Goal: Information Seeking & Learning: Compare options

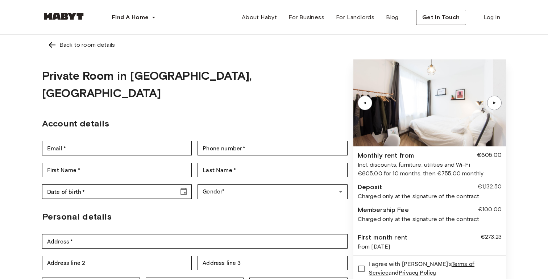
click at [495, 105] on div "▲" at bounding box center [493, 103] width 7 height 4
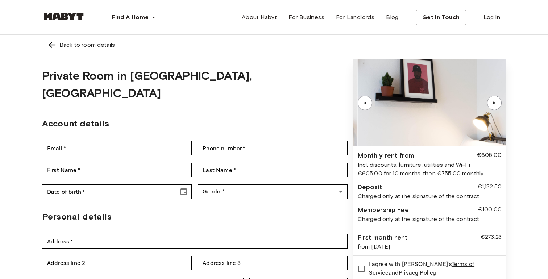
click at [495, 105] on div "▲" at bounding box center [493, 103] width 7 height 4
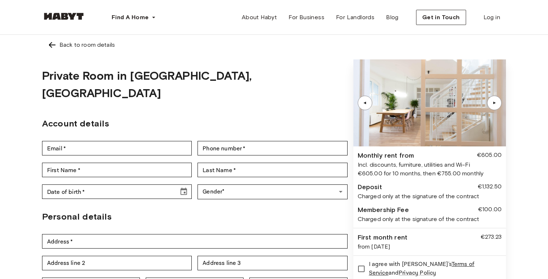
click at [495, 105] on div "▲" at bounding box center [493, 103] width 7 height 4
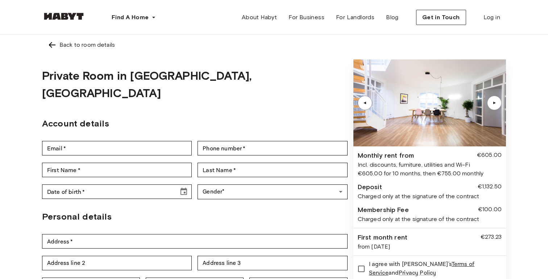
click at [495, 105] on div "▲" at bounding box center [493, 103] width 7 height 4
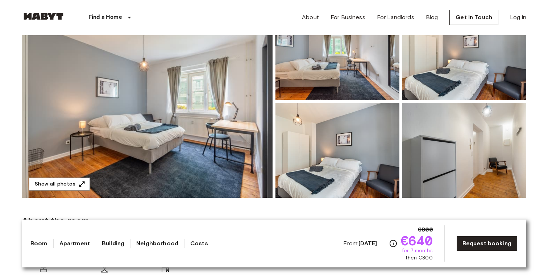
scroll to position [129, 0]
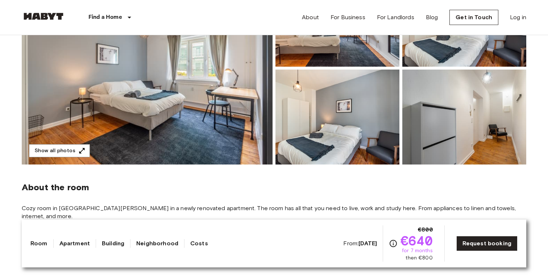
click at [158, 108] on img at bounding box center [147, 68] width 251 height 193
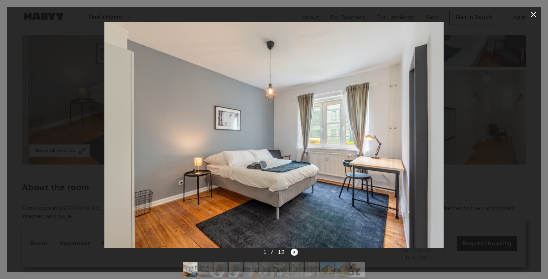
click at [294, 251] on icon "Next image" at bounding box center [294, 252] width 1 height 3
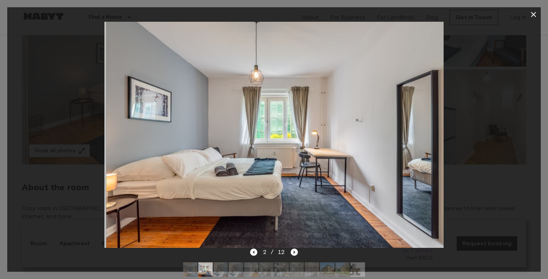
click at [294, 251] on icon "Next image" at bounding box center [294, 252] width 1 height 3
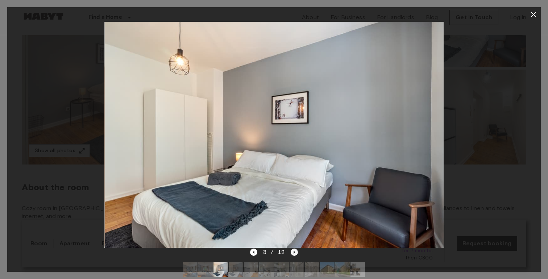
click at [294, 251] on icon "Next image" at bounding box center [294, 252] width 1 height 3
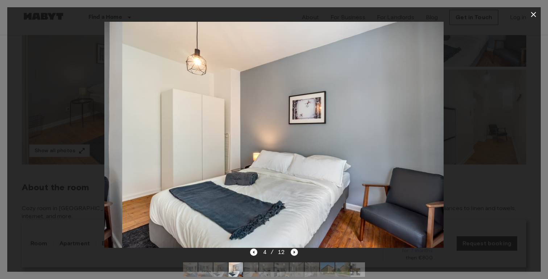
click at [294, 251] on icon "Next image" at bounding box center [294, 252] width 1 height 3
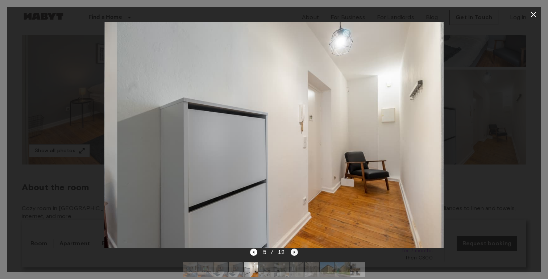
click at [294, 251] on icon "Next image" at bounding box center [294, 252] width 1 height 3
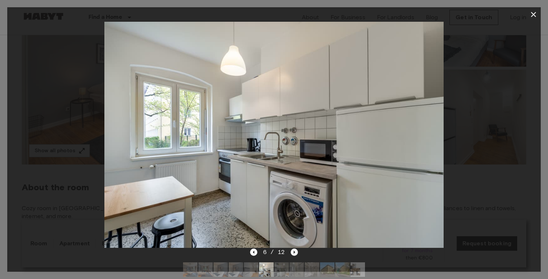
click at [294, 251] on icon "Next image" at bounding box center [293, 251] width 7 height 7
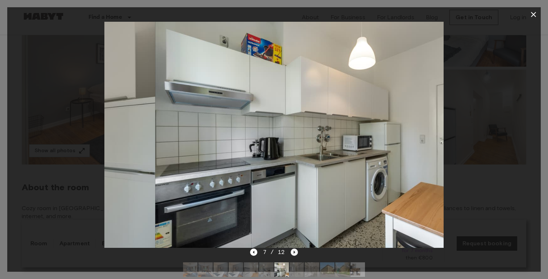
click at [294, 251] on icon "Next image" at bounding box center [293, 251] width 7 height 7
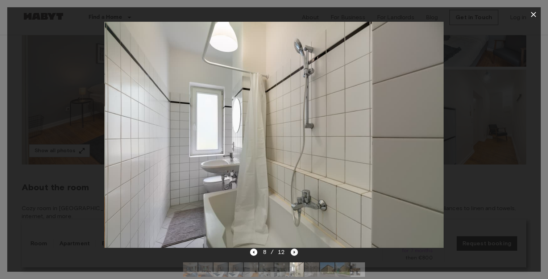
click at [294, 251] on icon "Next image" at bounding box center [293, 251] width 7 height 7
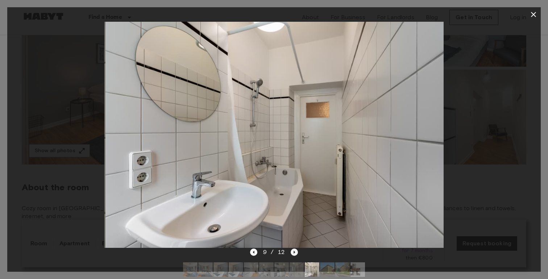
click at [294, 251] on icon "Next image" at bounding box center [293, 251] width 7 height 7
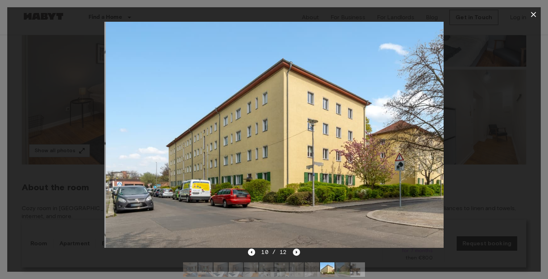
click at [294, 251] on icon "Next image" at bounding box center [296, 251] width 7 height 7
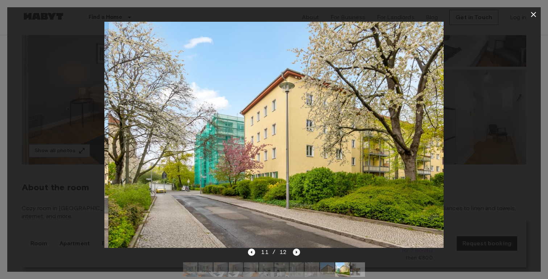
click at [294, 251] on icon "Next image" at bounding box center [296, 251] width 7 height 7
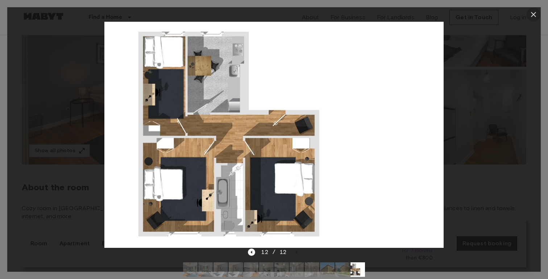
click at [532, 17] on icon "button" at bounding box center [533, 14] width 9 height 9
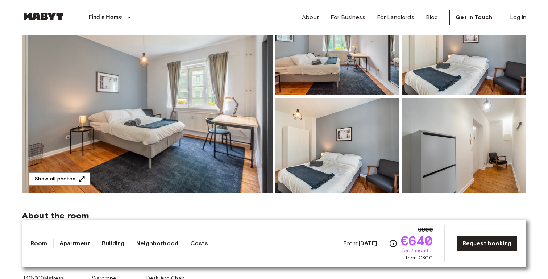
scroll to position [0, 0]
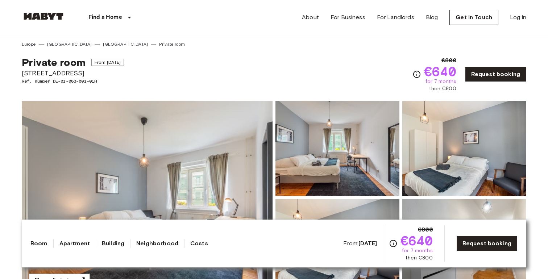
drag, startPoint x: 97, startPoint y: 73, endPoint x: 0, endPoint y: 73, distance: 97.1
copy span "Sültstr. 60 10409 Berlin"
click at [198, 58] on div "Private room From Aug 18 2025 Sültstr. 60 10409 Berlin Ref. number DE-01-083-00…" at bounding box center [274, 69] width 504 height 45
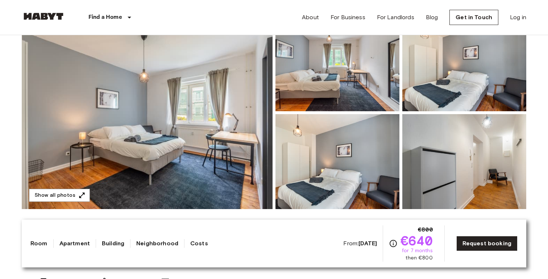
scroll to position [113, 0]
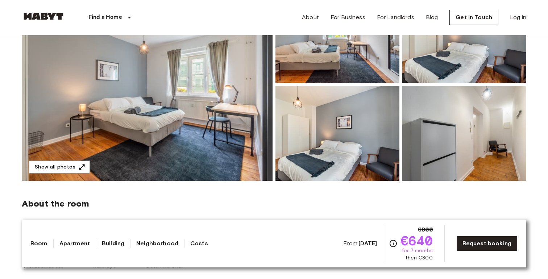
click at [197, 123] on img at bounding box center [147, 84] width 251 height 193
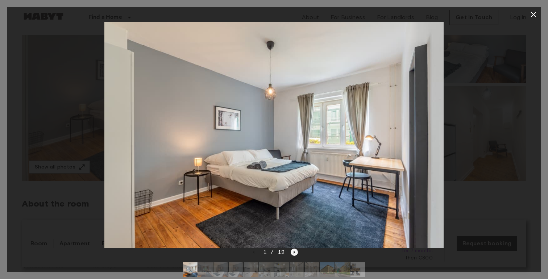
click at [294, 253] on icon "Next image" at bounding box center [293, 251] width 7 height 7
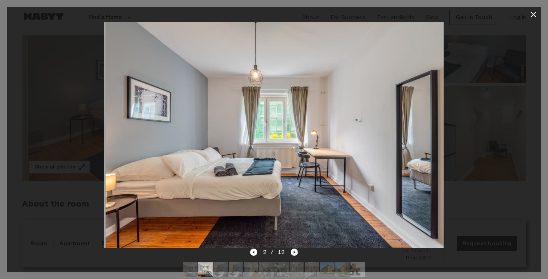
click at [294, 253] on icon "Next image" at bounding box center [293, 251] width 7 height 7
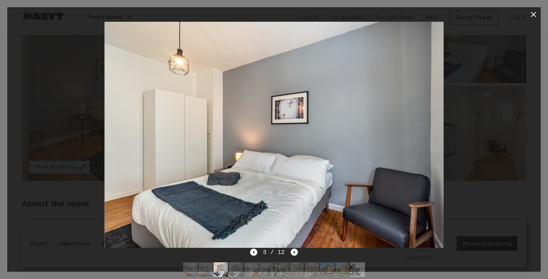
click at [294, 253] on icon "Next image" at bounding box center [293, 251] width 7 height 7
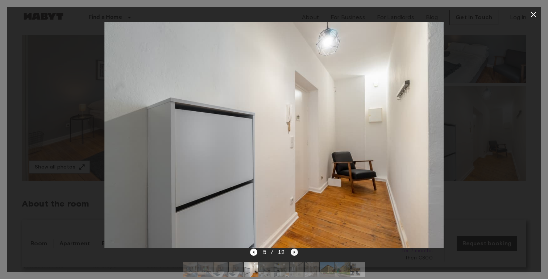
click at [294, 253] on icon "Next image" at bounding box center [293, 251] width 7 height 7
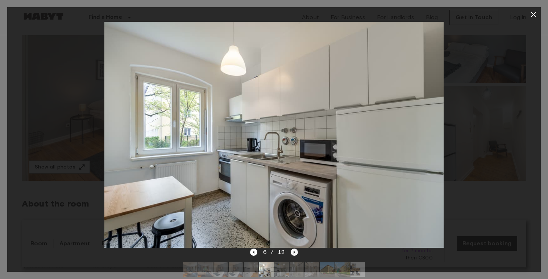
click at [294, 253] on icon "Next image" at bounding box center [293, 251] width 7 height 7
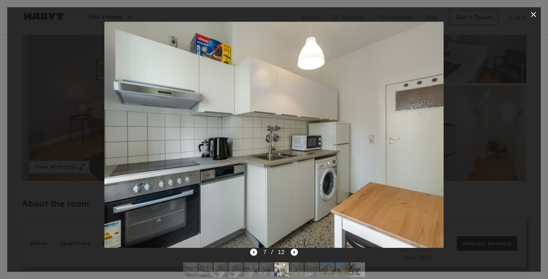
click at [294, 253] on icon "Next image" at bounding box center [293, 251] width 7 height 7
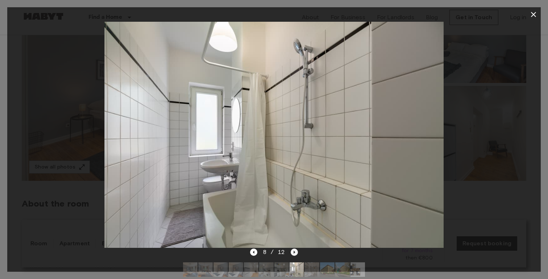
click at [294, 253] on icon "Next image" at bounding box center [293, 251] width 7 height 7
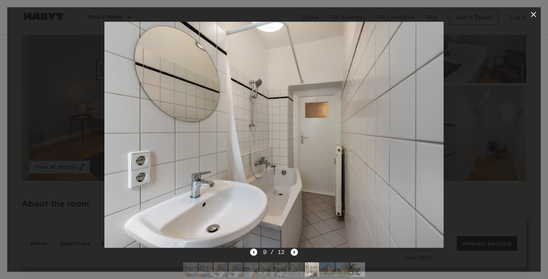
click at [294, 253] on icon "Next image" at bounding box center [293, 251] width 7 height 7
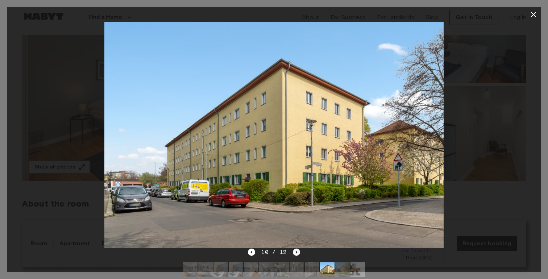
click at [294, 253] on icon "Next image" at bounding box center [296, 251] width 7 height 7
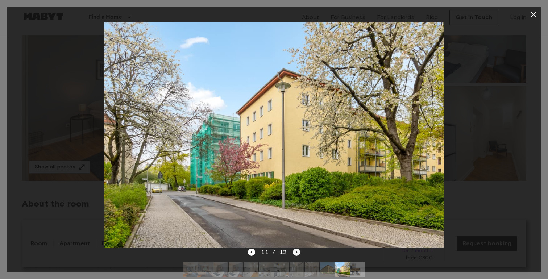
click at [294, 253] on icon "Next image" at bounding box center [296, 251] width 7 height 7
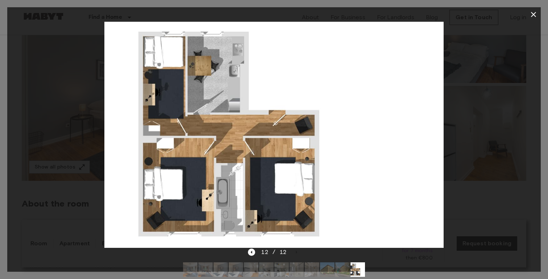
click at [533, 16] on icon "button" at bounding box center [533, 14] width 9 height 9
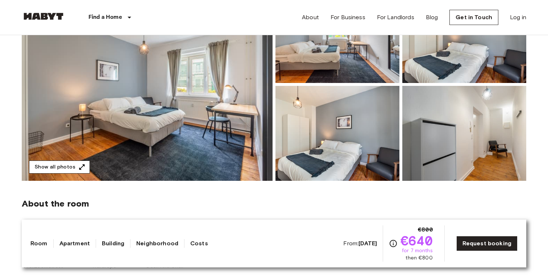
click at [66, 167] on button "Show all photos" at bounding box center [59, 166] width 61 height 13
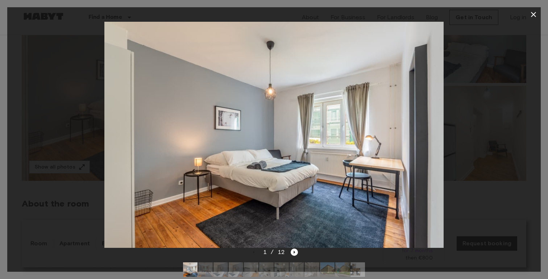
click at [356, 266] on img at bounding box center [357, 269] width 14 height 14
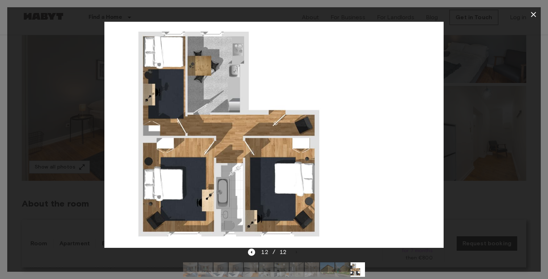
click at [532, 14] on icon "button" at bounding box center [533, 14] width 5 height 5
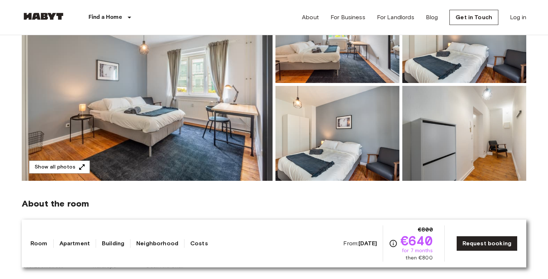
click at [304, 135] on img at bounding box center [337, 133] width 124 height 95
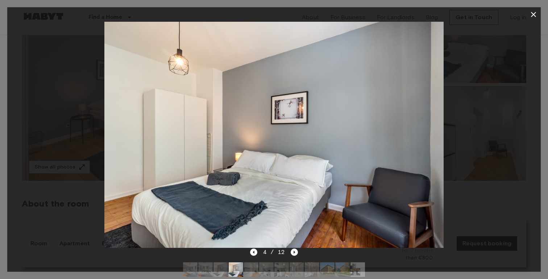
click at [537, 15] on icon "button" at bounding box center [533, 14] width 9 height 9
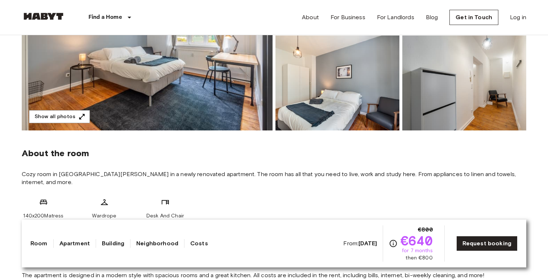
scroll to position [162, 0]
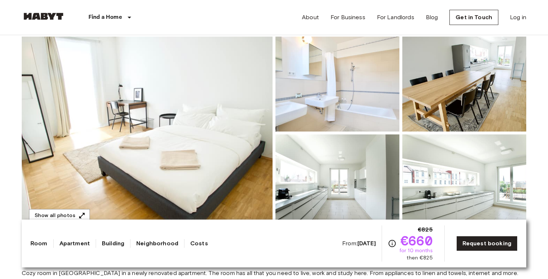
scroll to position [65, 0]
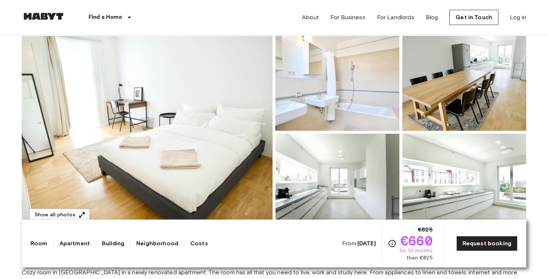
click at [232, 145] on img at bounding box center [147, 132] width 251 height 193
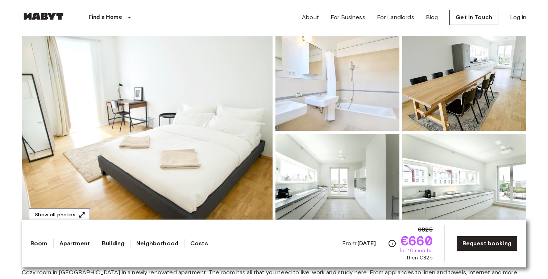
click at [225, 194] on img at bounding box center [147, 132] width 251 height 193
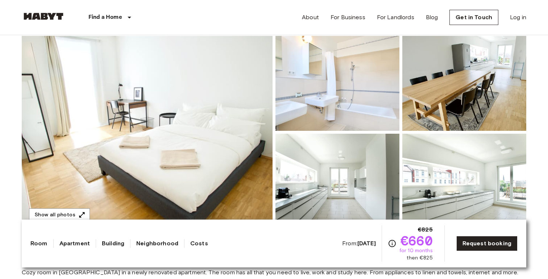
scroll to position [0, 0]
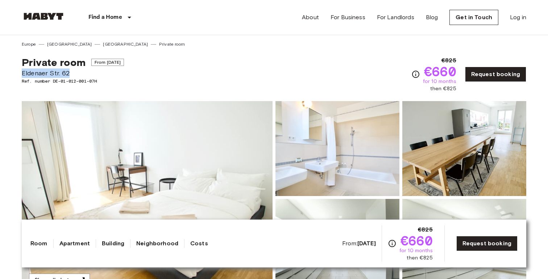
drag, startPoint x: 70, startPoint y: 74, endPoint x: 18, endPoint y: 74, distance: 52.2
copy span "Eldenaer Str. 62"
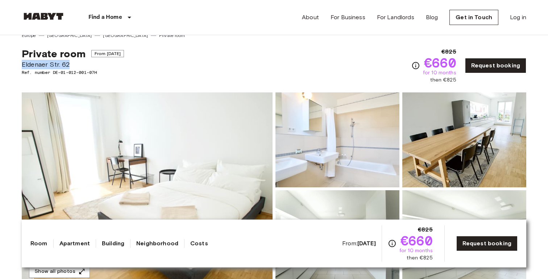
scroll to position [1, 0]
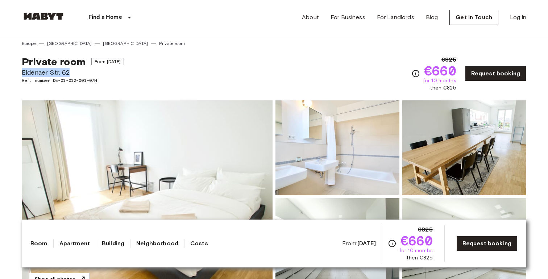
click at [218, 58] on div "Private room From Sep 4 2025 Eldenaer Str. 62 Ref. number DE-01-012-001-07H €82…" at bounding box center [274, 69] width 504 height 45
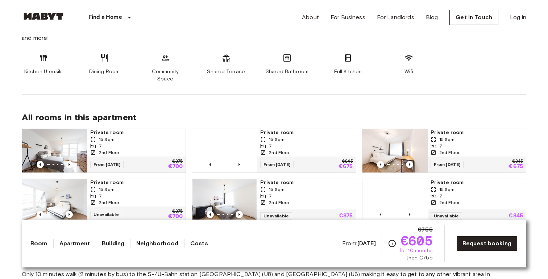
scroll to position [413, 0]
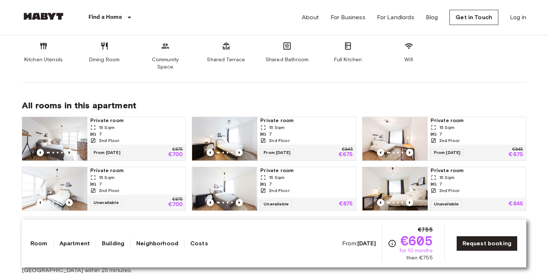
click at [69, 149] on icon "Previous image" at bounding box center [69, 152] width 7 height 7
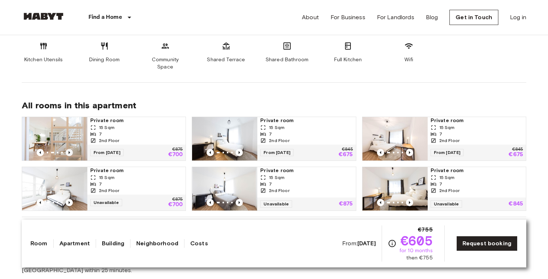
click at [69, 149] on icon "Previous image" at bounding box center [69, 152] width 7 height 7
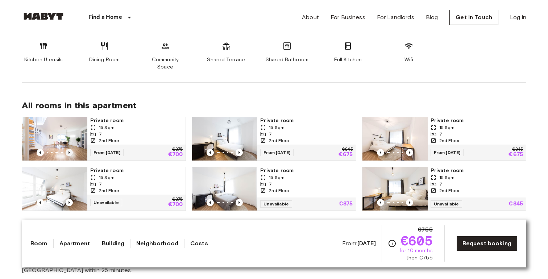
click at [69, 149] on icon "Previous image" at bounding box center [69, 152] width 7 height 7
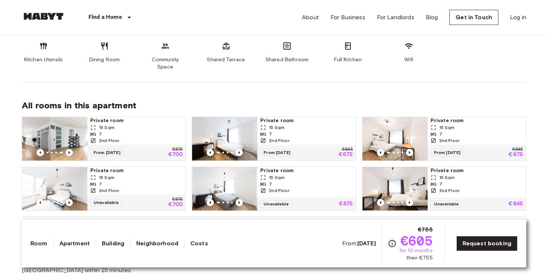
click at [69, 149] on icon "Previous image" at bounding box center [69, 152] width 7 height 7
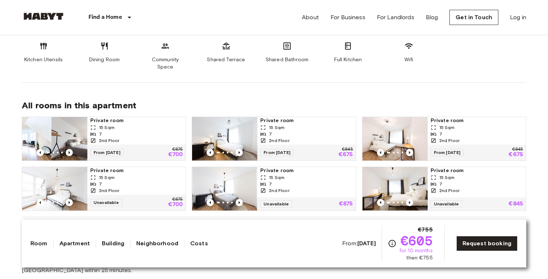
click at [69, 149] on icon "Previous image" at bounding box center [69, 152] width 7 height 7
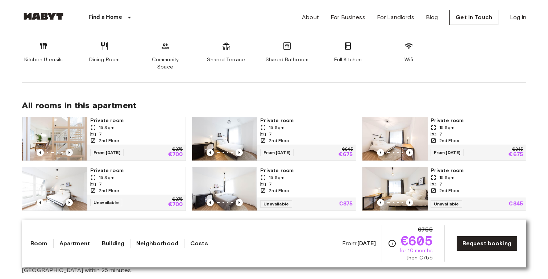
click at [69, 149] on icon "Previous image" at bounding box center [69, 152] width 7 height 7
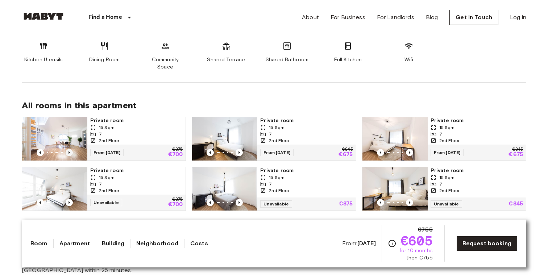
click at [69, 149] on icon "Previous image" at bounding box center [69, 152] width 7 height 7
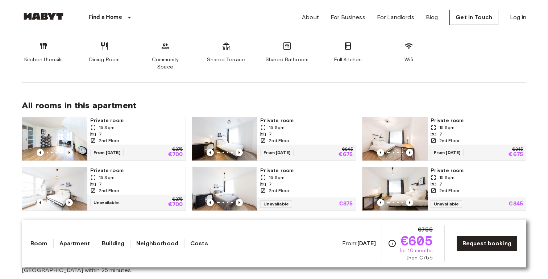
click at [69, 149] on icon "Previous image" at bounding box center [69, 152] width 7 height 7
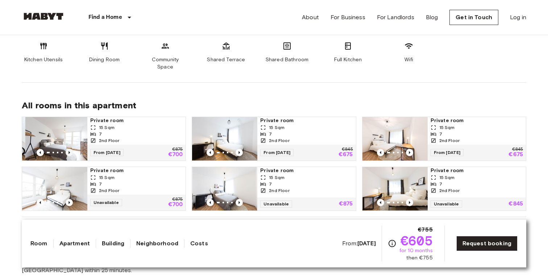
click at [69, 149] on icon "Previous image" at bounding box center [69, 152] width 7 height 7
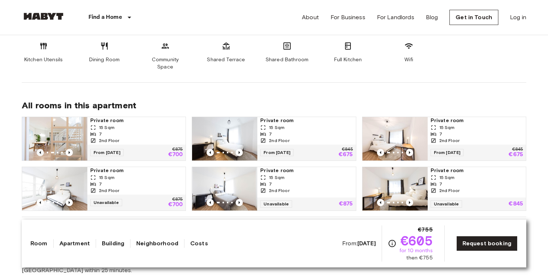
click at [42, 149] on icon "Previous image" at bounding box center [40, 152] width 7 height 7
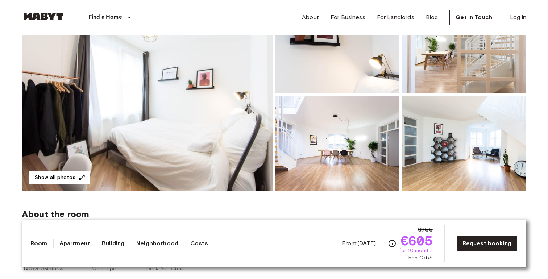
scroll to position [103, 0]
click at [155, 129] on img at bounding box center [147, 94] width 251 height 193
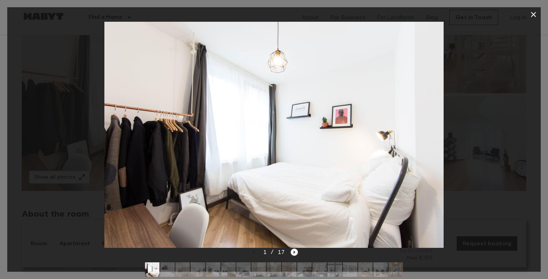
click at [297, 251] on icon "Next image" at bounding box center [293, 251] width 7 height 7
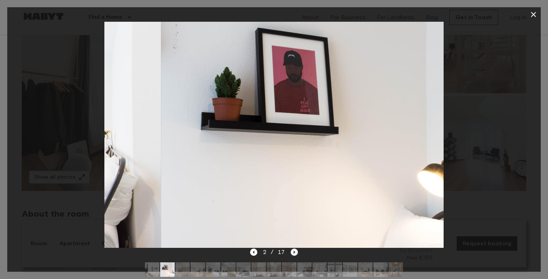
click at [297, 251] on icon "Next image" at bounding box center [293, 251] width 7 height 7
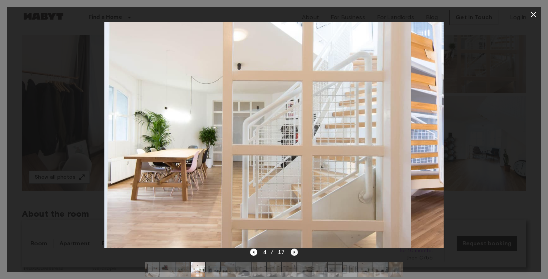
click at [297, 251] on icon "Next image" at bounding box center [293, 251] width 7 height 7
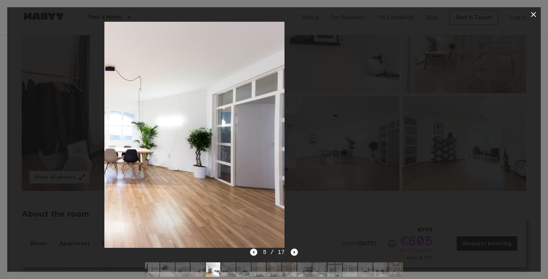
click at [297, 251] on icon "Next image" at bounding box center [293, 251] width 7 height 7
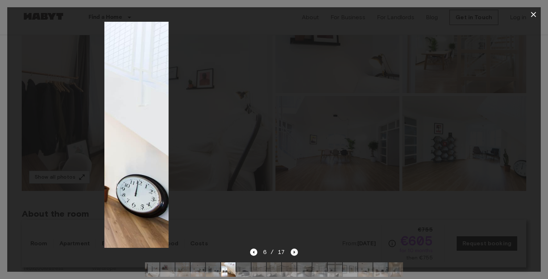
click at [297, 251] on icon "Next image" at bounding box center [293, 251] width 7 height 7
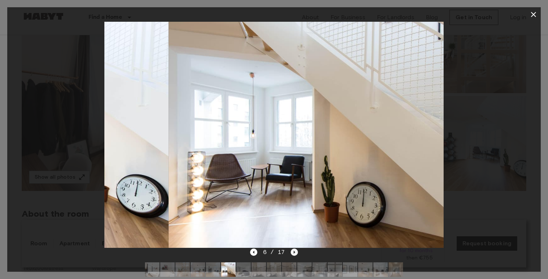
click at [297, 251] on icon "Next image" at bounding box center [293, 251] width 7 height 7
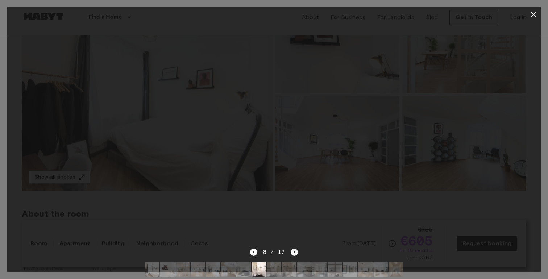
click at [297, 251] on icon "Next image" at bounding box center [293, 251] width 7 height 7
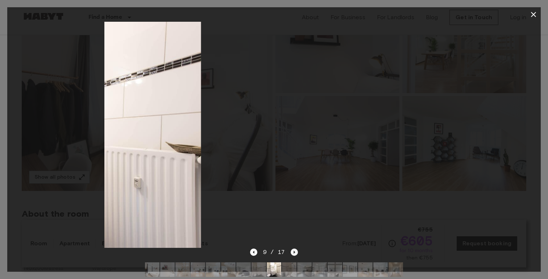
click at [297, 251] on icon "Next image" at bounding box center [293, 251] width 7 height 7
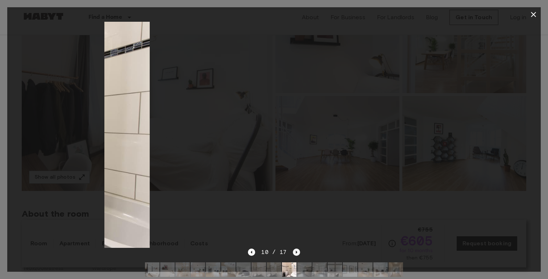
click at [297, 251] on icon "Next image" at bounding box center [296, 251] width 7 height 7
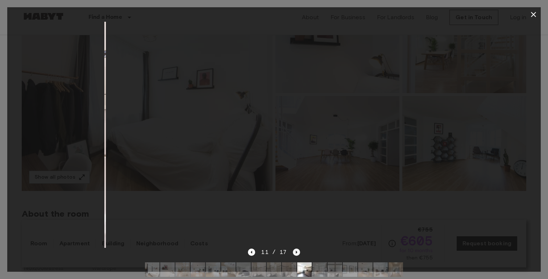
click at [297, 251] on icon "Next image" at bounding box center [296, 251] width 7 height 7
click at [296, 254] on icon "Next image" at bounding box center [296, 251] width 7 height 7
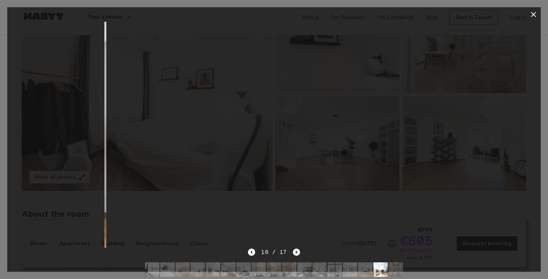
click at [296, 254] on icon "Next image" at bounding box center [296, 251] width 7 height 7
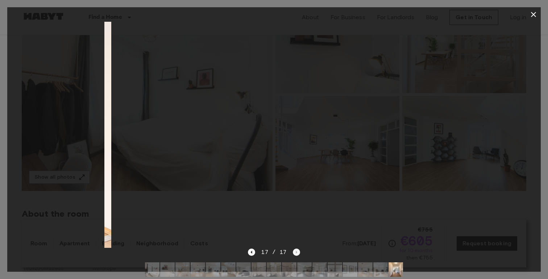
click at [296, 254] on div "17 / 17" at bounding box center [274, 252] width 52 height 9
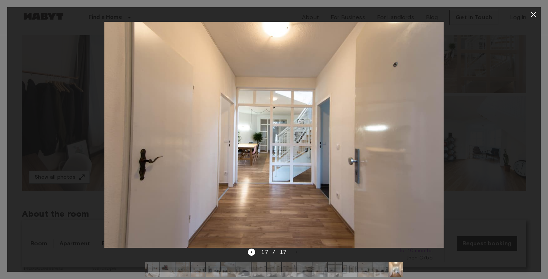
click at [296, 251] on div "17 / 17" at bounding box center [274, 252] width 52 height 9
click at [534, 14] on icon "button" at bounding box center [533, 14] width 9 height 9
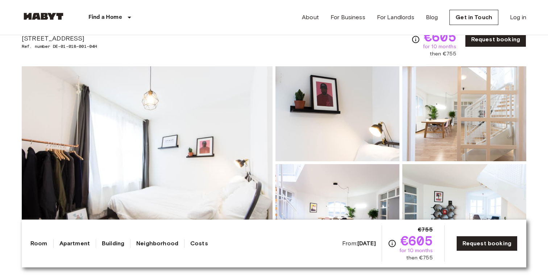
scroll to position [0, 0]
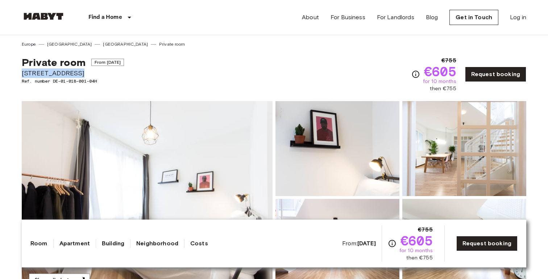
drag, startPoint x: 74, startPoint y: 73, endPoint x: 0, endPoint y: 73, distance: 73.9
copy span "Feilnerstraße 10"
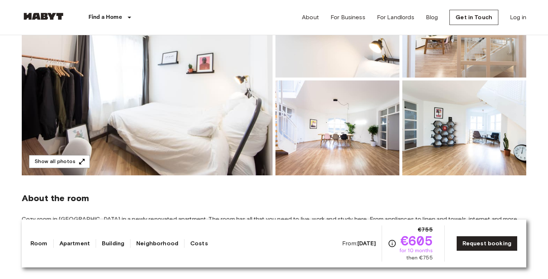
scroll to position [120, 0]
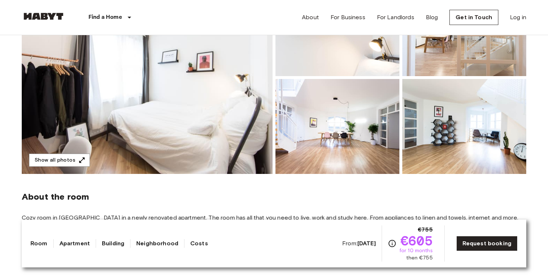
click at [162, 106] on img at bounding box center [147, 77] width 251 height 193
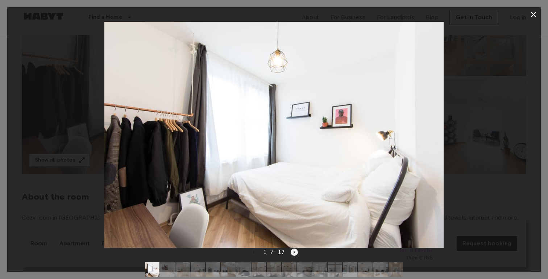
click at [293, 253] on icon "Next image" at bounding box center [293, 251] width 7 height 7
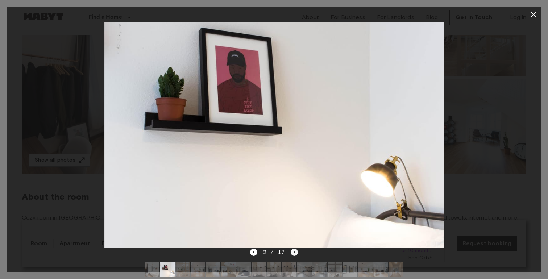
click at [293, 253] on icon "Next image" at bounding box center [293, 251] width 7 height 7
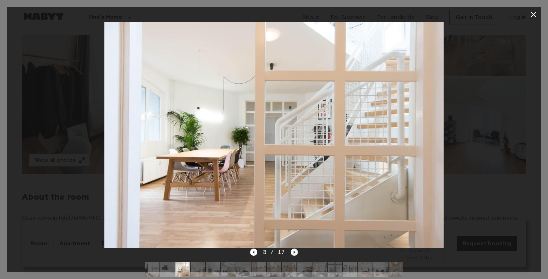
click at [293, 253] on icon "Next image" at bounding box center [293, 251] width 7 height 7
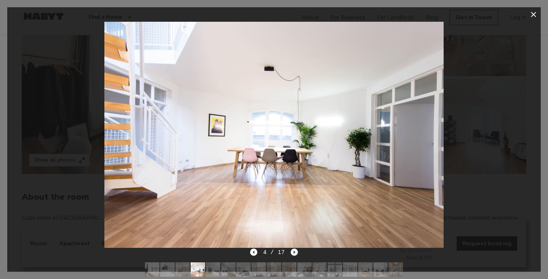
click at [293, 253] on icon "Next image" at bounding box center [293, 251] width 7 height 7
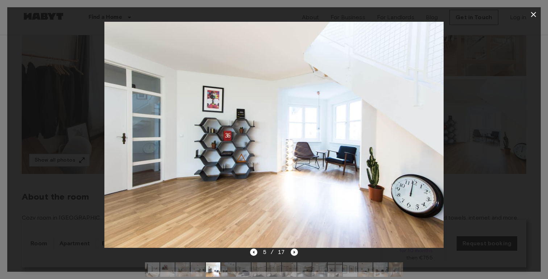
click at [293, 253] on icon "Next image" at bounding box center [293, 251] width 7 height 7
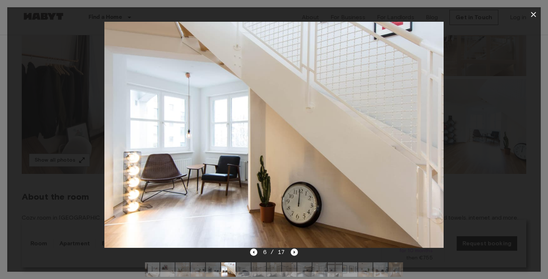
click at [293, 253] on icon "Next image" at bounding box center [293, 251] width 7 height 7
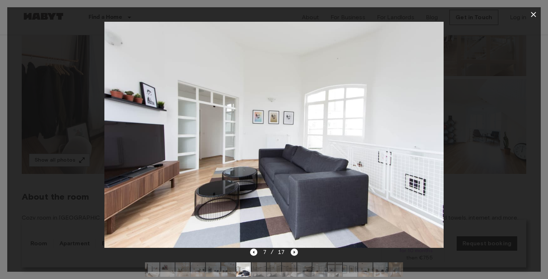
click at [293, 253] on icon "Next image" at bounding box center [293, 251] width 7 height 7
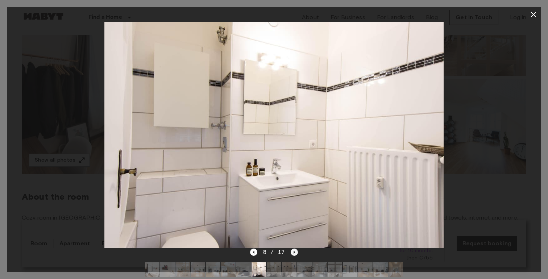
click at [293, 253] on icon "Next image" at bounding box center [293, 251] width 7 height 7
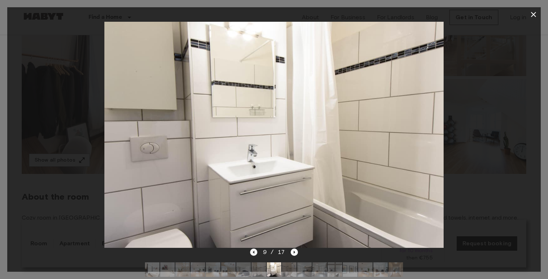
click at [252, 255] on icon "Previous image" at bounding box center [253, 251] width 7 height 7
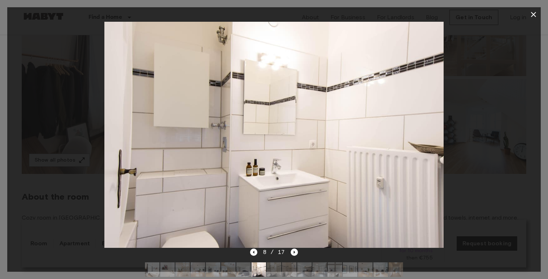
click at [533, 13] on icon "button" at bounding box center [533, 14] width 9 height 9
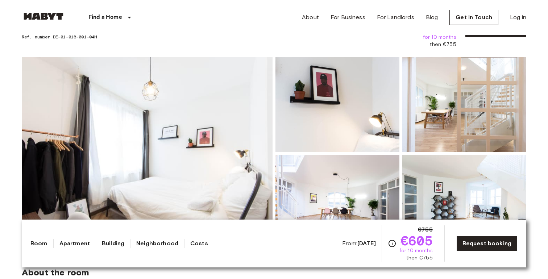
scroll to position [32, 0]
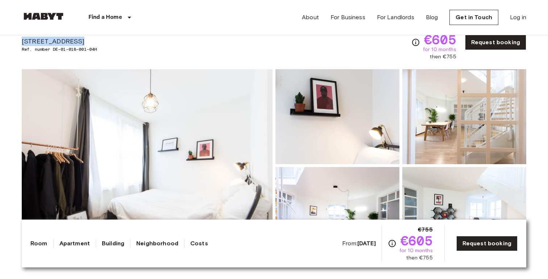
click at [371, 173] on img at bounding box center [337, 214] width 124 height 95
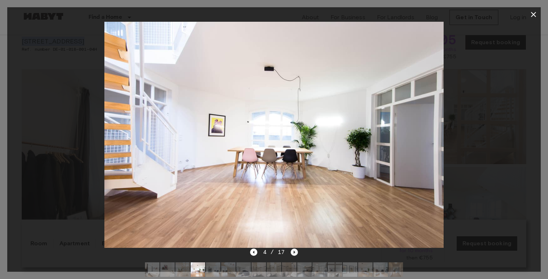
click at [296, 251] on icon "Next image" at bounding box center [293, 251] width 7 height 7
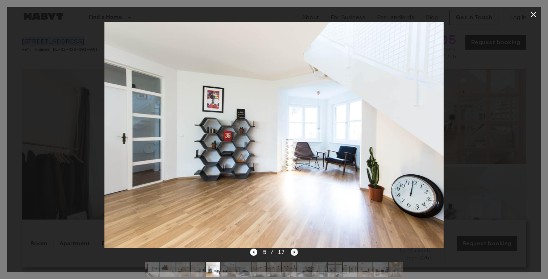
click at [296, 251] on icon "Next image" at bounding box center [293, 251] width 7 height 7
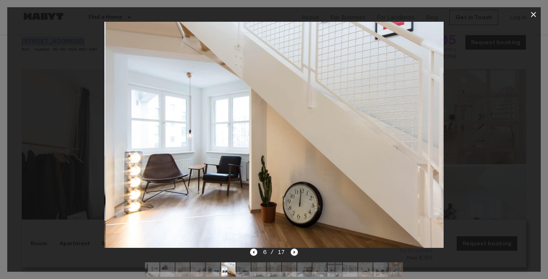
click at [296, 251] on icon "Next image" at bounding box center [293, 251] width 7 height 7
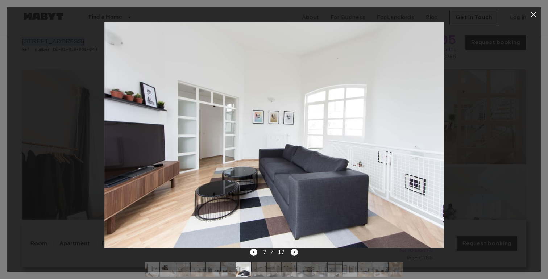
click at [296, 251] on icon "Next image" at bounding box center [293, 251] width 7 height 7
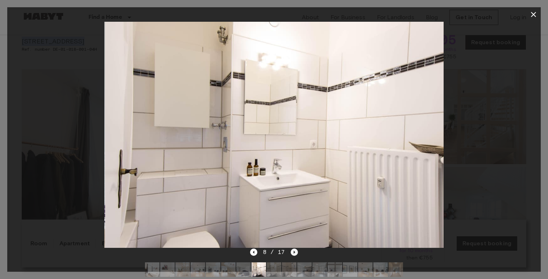
click at [296, 251] on icon "Next image" at bounding box center [293, 251] width 7 height 7
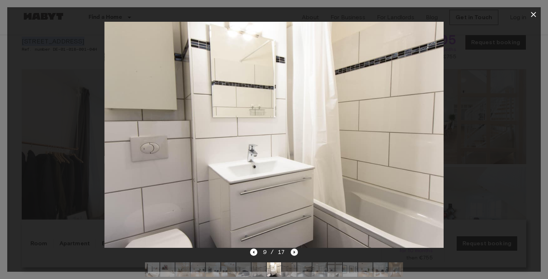
click at [296, 251] on icon "Next image" at bounding box center [293, 251] width 7 height 7
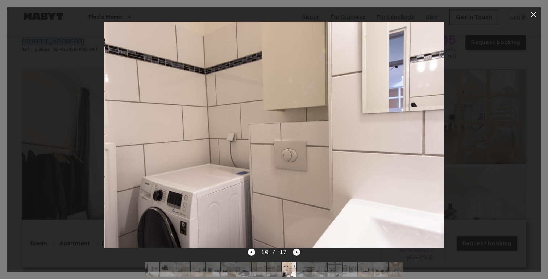
click at [296, 251] on icon "Next image" at bounding box center [296, 251] width 7 height 7
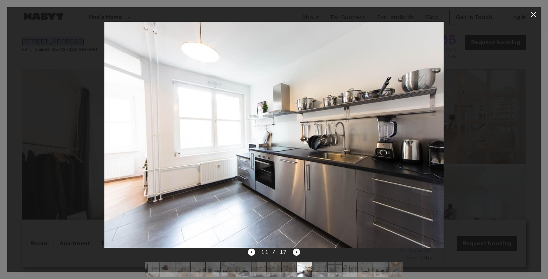
click at [296, 251] on icon "Next image" at bounding box center [296, 251] width 7 height 7
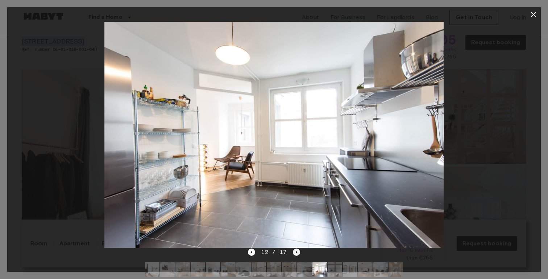
click at [296, 251] on icon "Next image" at bounding box center [296, 251] width 7 height 7
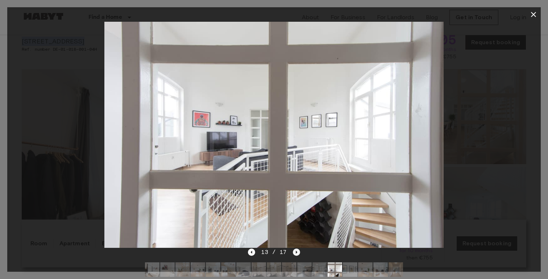
click at [296, 251] on icon "Next image" at bounding box center [296, 251] width 7 height 7
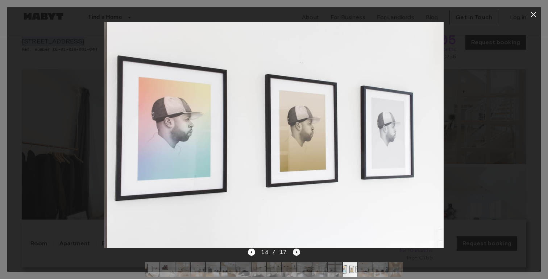
click at [296, 251] on icon "Next image" at bounding box center [296, 251] width 7 height 7
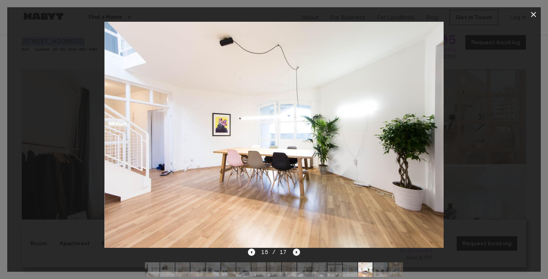
click at [296, 251] on icon "Next image" at bounding box center [296, 251] width 7 height 7
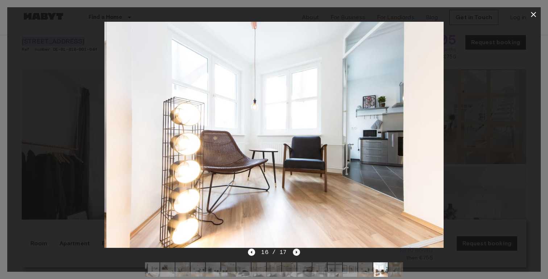
click at [296, 251] on icon "Next image" at bounding box center [296, 251] width 7 height 7
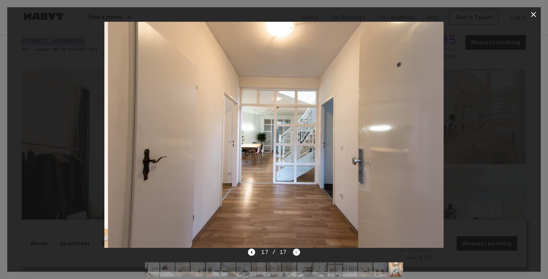
click at [296, 251] on div "17 / 17" at bounding box center [274, 252] width 52 height 9
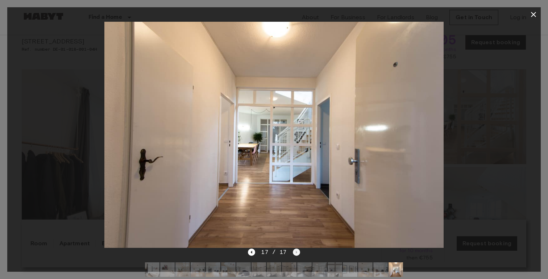
click at [296, 251] on div "17 / 17" at bounding box center [274, 252] width 52 height 9
click at [535, 14] on icon "button" at bounding box center [533, 14] width 9 height 9
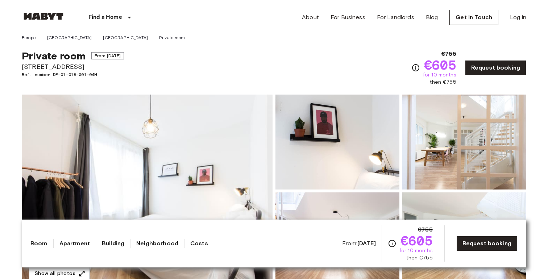
scroll to position [0, 0]
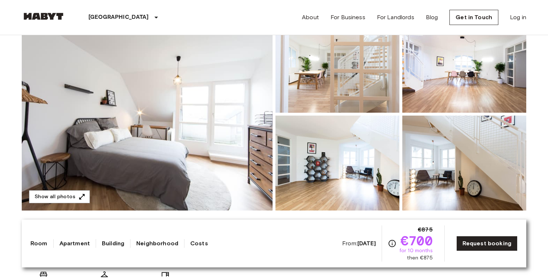
scroll to position [83, 0]
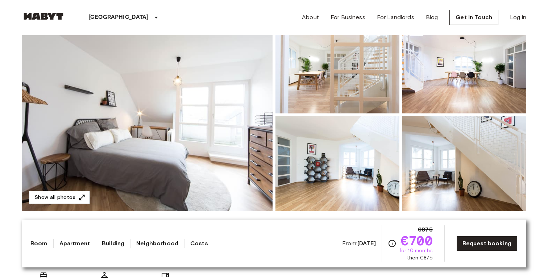
click at [172, 174] on img at bounding box center [147, 114] width 251 height 193
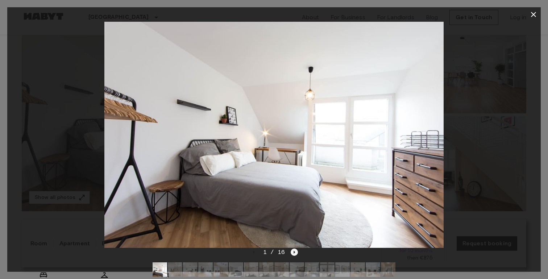
click at [295, 249] on icon "Next image" at bounding box center [293, 251] width 7 height 7
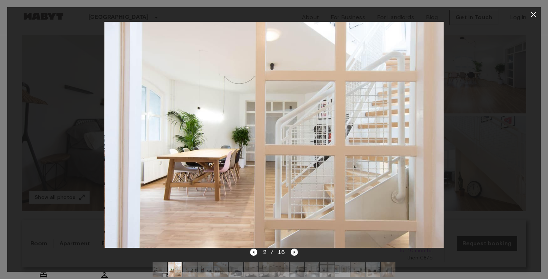
click at [295, 249] on icon "Next image" at bounding box center [293, 251] width 7 height 7
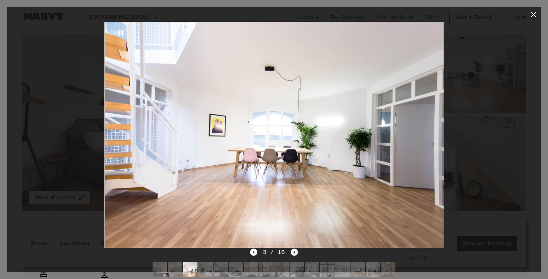
click at [295, 249] on icon "Next image" at bounding box center [293, 251] width 7 height 7
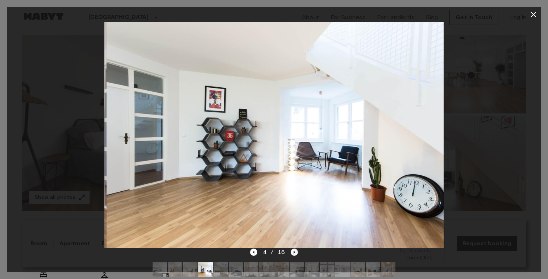
click at [295, 249] on icon "Next image" at bounding box center [293, 251] width 7 height 7
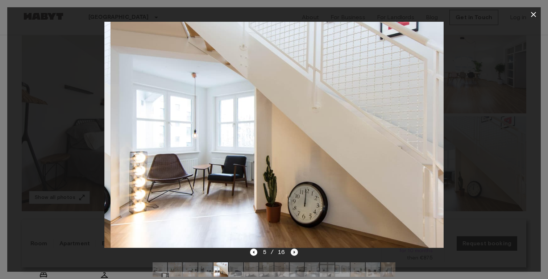
click at [295, 249] on icon "Next image" at bounding box center [293, 251] width 7 height 7
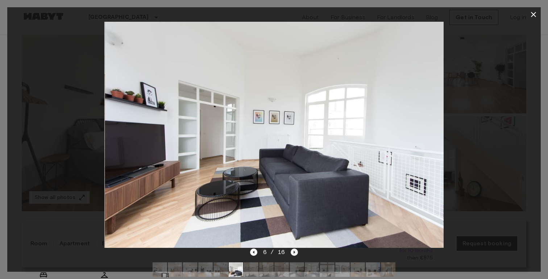
click at [295, 249] on icon "Next image" at bounding box center [293, 251] width 7 height 7
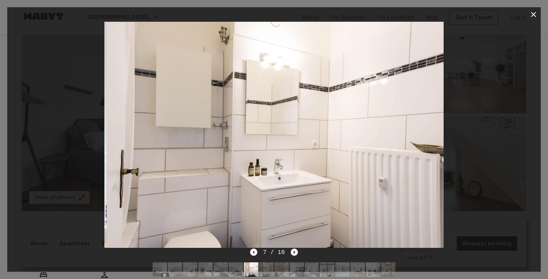
click at [295, 249] on icon "Next image" at bounding box center [293, 251] width 7 height 7
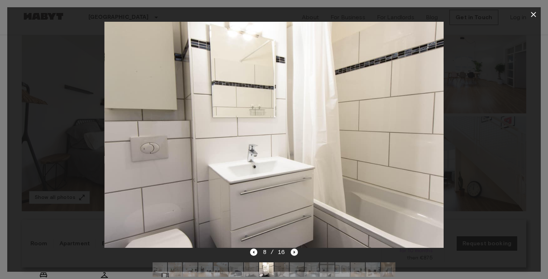
click at [295, 249] on icon "Next image" at bounding box center [293, 251] width 7 height 7
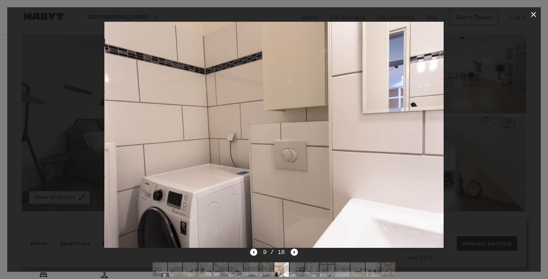
click at [295, 249] on icon "Next image" at bounding box center [293, 251] width 7 height 7
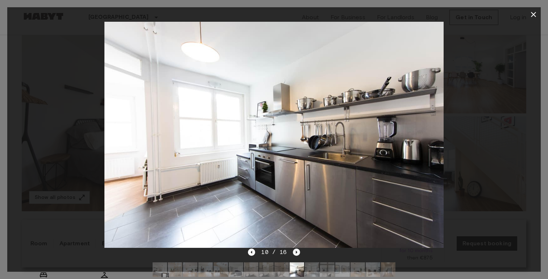
click at [295, 249] on icon "Next image" at bounding box center [296, 251] width 7 height 7
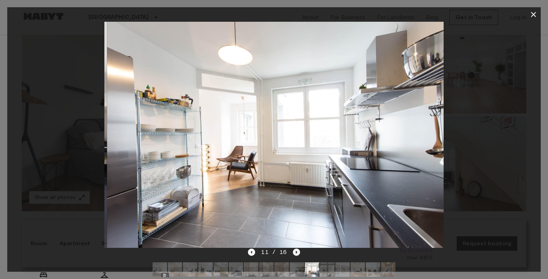
click at [295, 249] on icon "Next image" at bounding box center [296, 251] width 7 height 7
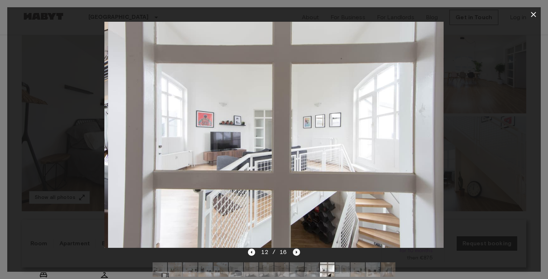
click at [295, 249] on icon "Next image" at bounding box center [296, 251] width 7 height 7
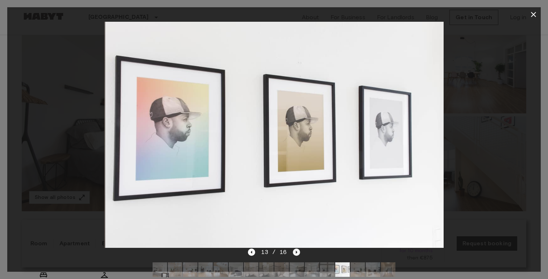
click at [295, 249] on icon "Next image" at bounding box center [296, 251] width 7 height 7
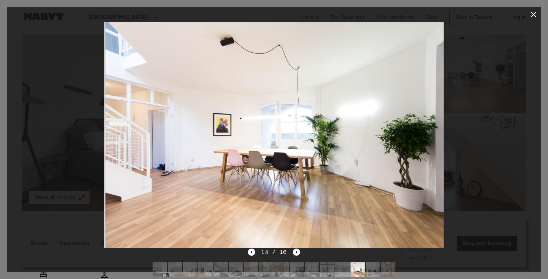
click at [295, 249] on icon "Next image" at bounding box center [296, 251] width 7 height 7
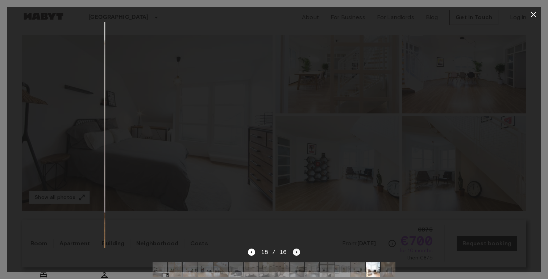
click at [295, 249] on icon "Next image" at bounding box center [296, 251] width 7 height 7
click at [295, 249] on div "16 / 16" at bounding box center [274, 252] width 52 height 9
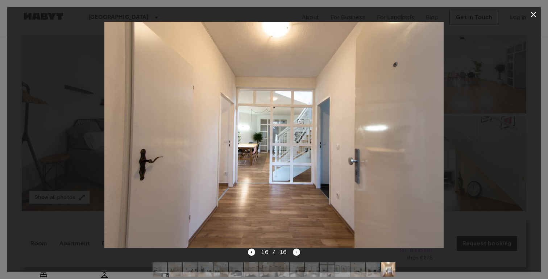
click at [295, 249] on div "16 / 16" at bounding box center [274, 252] width 52 height 9
click at [536, 11] on icon "button" at bounding box center [533, 14] width 9 height 9
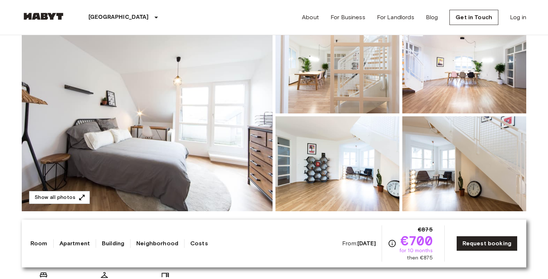
click at [166, 146] on img at bounding box center [147, 114] width 251 height 193
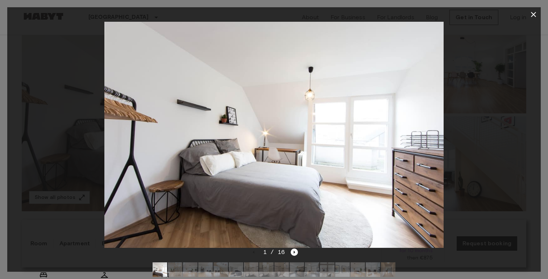
click at [535, 9] on button "button" at bounding box center [533, 14] width 14 height 14
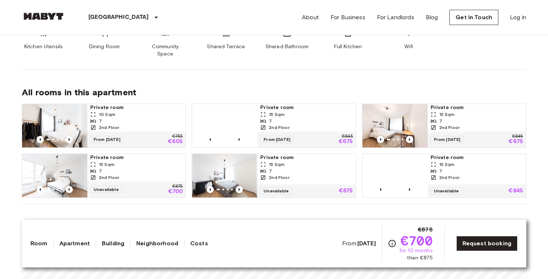
scroll to position [420, 0]
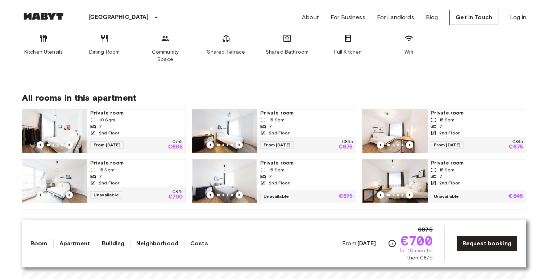
click at [285, 123] on div "7" at bounding box center [306, 126] width 92 height 7
click at [416, 126] on img at bounding box center [394, 130] width 65 height 43
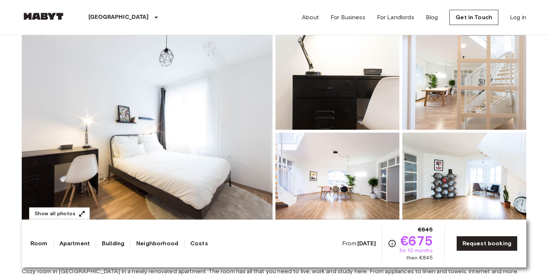
scroll to position [61, 0]
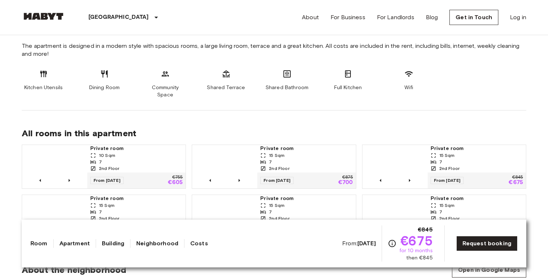
scroll to position [414, 0]
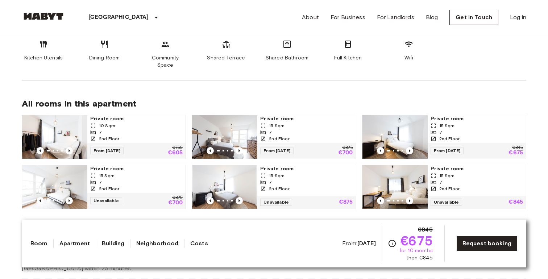
click at [294, 135] on div "2nd Floor" at bounding box center [306, 138] width 92 height 7
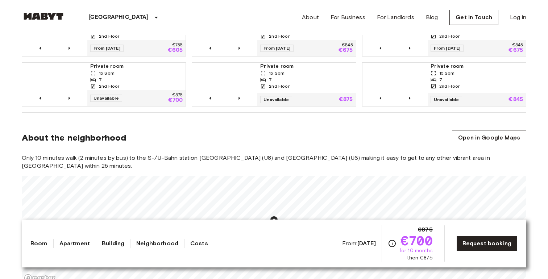
scroll to position [587, 0]
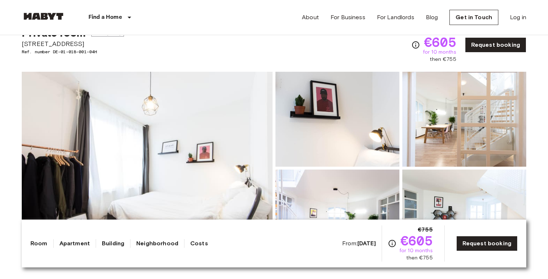
scroll to position [30, 0]
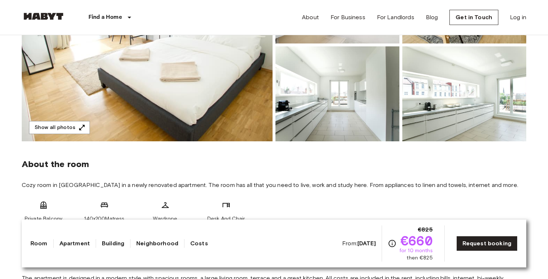
scroll to position [154, 0]
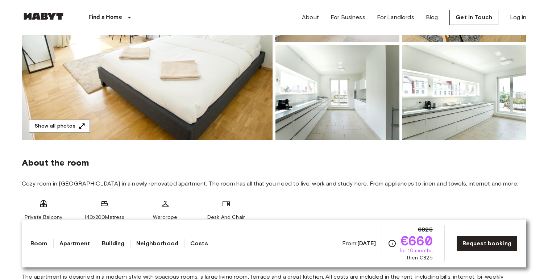
click at [192, 96] on img at bounding box center [147, 43] width 251 height 193
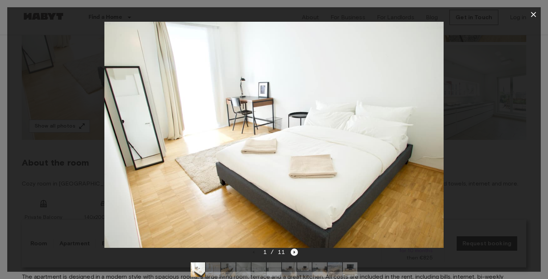
click at [296, 251] on icon "Next image" at bounding box center [293, 251] width 7 height 7
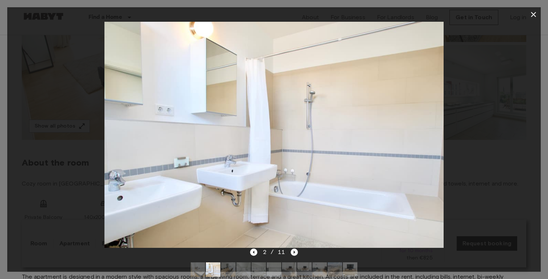
click at [296, 251] on icon "Next image" at bounding box center [293, 251] width 7 height 7
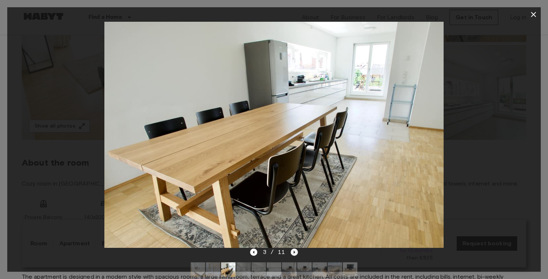
click at [296, 251] on icon "Next image" at bounding box center [293, 251] width 7 height 7
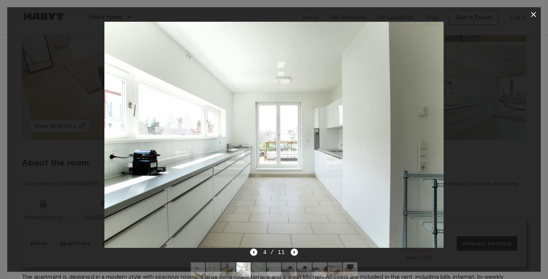
click at [296, 251] on icon "Next image" at bounding box center [293, 251] width 7 height 7
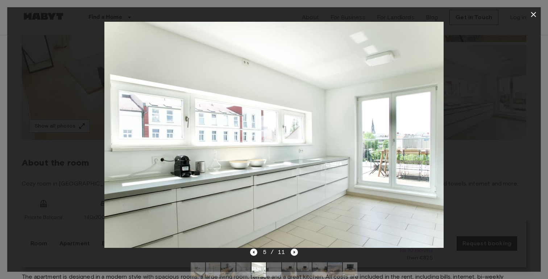
click at [296, 251] on icon "Next image" at bounding box center [293, 251] width 7 height 7
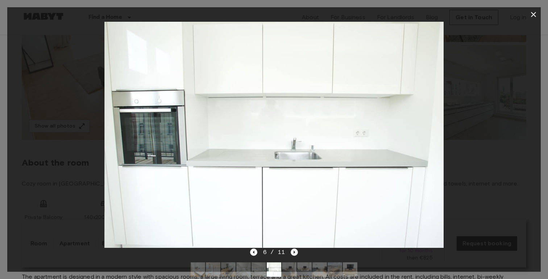
click at [296, 251] on icon "Next image" at bounding box center [293, 251] width 7 height 7
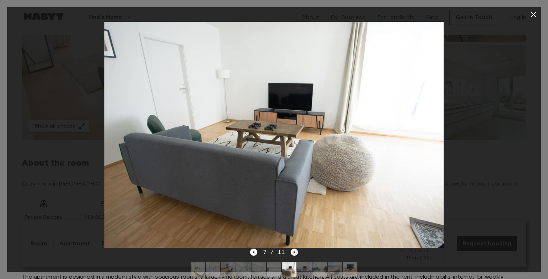
click at [291, 253] on icon "Next image" at bounding box center [293, 251] width 7 height 7
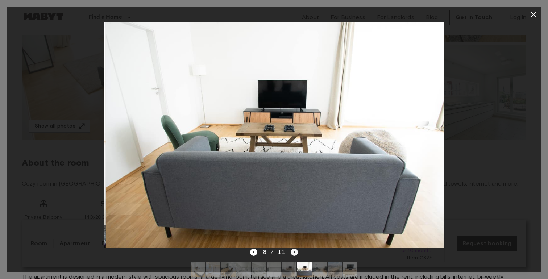
click at [291, 253] on icon "Next image" at bounding box center [293, 251] width 7 height 7
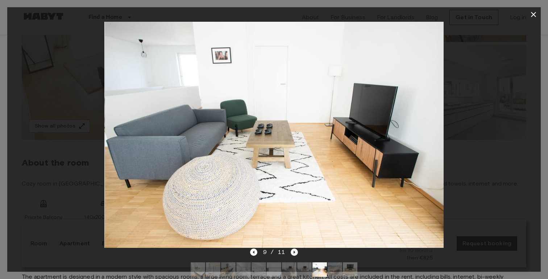
click at [291, 253] on icon "Next image" at bounding box center [293, 251] width 7 height 7
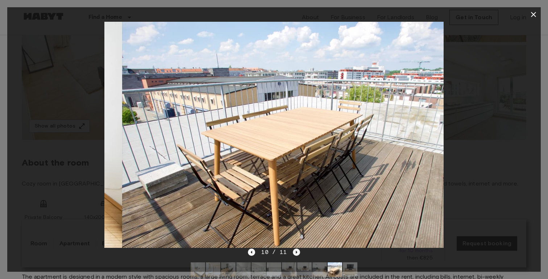
click at [291, 253] on div "10 / 11" at bounding box center [274, 252] width 52 height 9
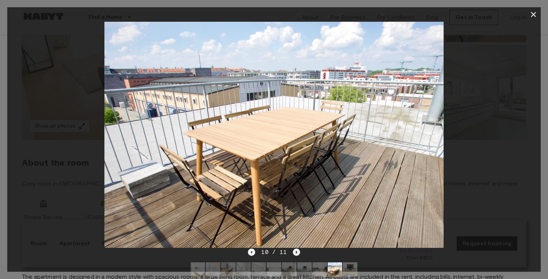
click at [291, 253] on div "10 / 11" at bounding box center [274, 252] width 52 height 9
click at [294, 254] on icon "Next image" at bounding box center [296, 251] width 7 height 7
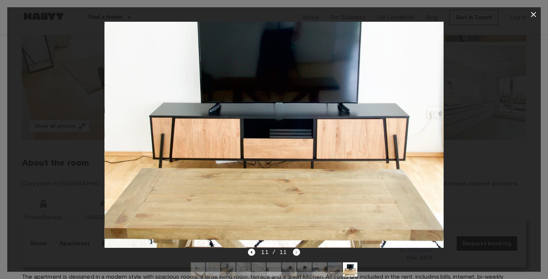
click at [294, 254] on div "11 / 11" at bounding box center [274, 252] width 52 height 9
click at [534, 15] on icon "button" at bounding box center [533, 14] width 5 height 5
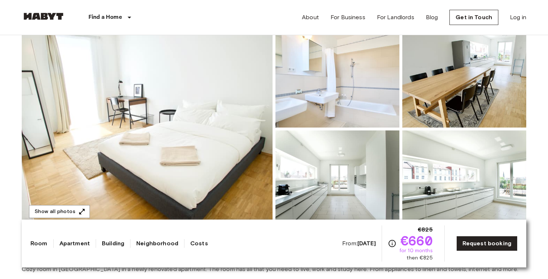
scroll to position [72, 0]
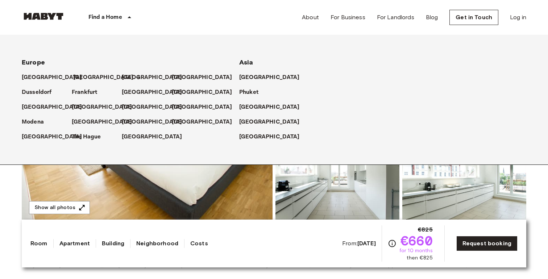
click at [79, 79] on p "[GEOGRAPHIC_DATA]" at bounding box center [103, 77] width 60 height 9
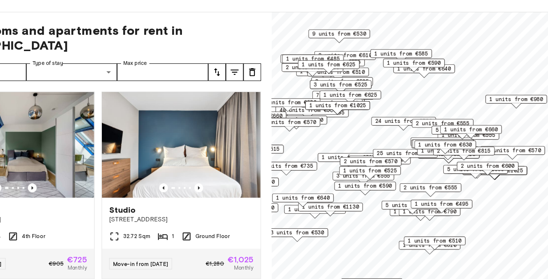
drag, startPoint x: 434, startPoint y: 197, endPoint x: 412, endPoint y: 176, distance: 30.5
click at [412, 176] on span "2 units from €555" at bounding box center [429, 179] width 44 height 7
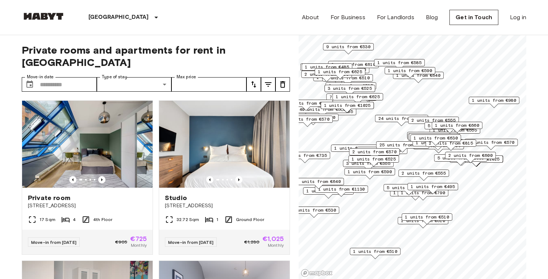
click at [204, 80] on div "Private rooms and apartments for rent in Berlin Move-in date ​ Move-in date Typ…" at bounding box center [156, 157] width 268 height 244
click at [204, 77] on input "Max price" at bounding box center [208, 84] width 75 height 14
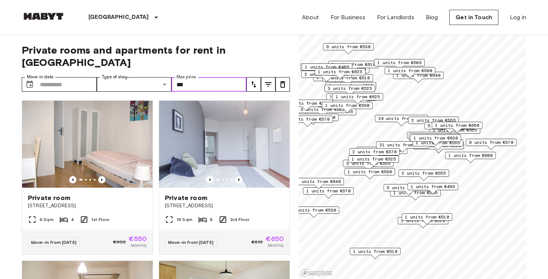
type input "***"
click at [269, 49] on span "Private rooms and apartments for rent in Berlin" at bounding box center [156, 56] width 268 height 25
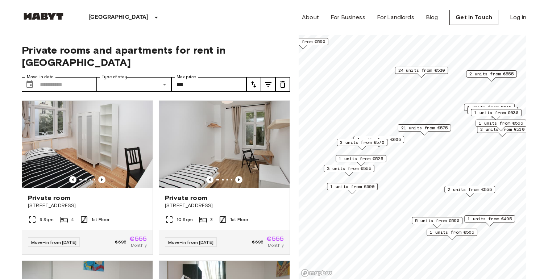
click at [430, 129] on span "21 units from €575" at bounding box center [424, 128] width 47 height 7
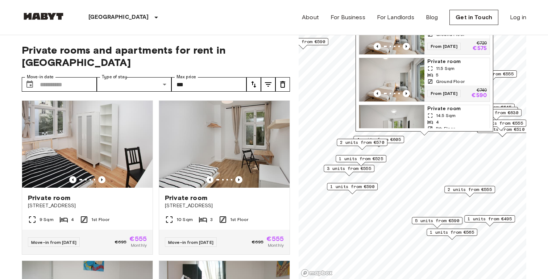
scroll to position [256, 0]
click at [410, 94] on div "Map marker" at bounding box center [391, 92] width 65 height 7
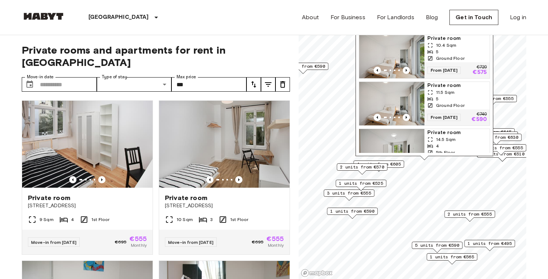
click at [466, 213] on span "2 units from €555" at bounding box center [469, 214] width 44 height 7
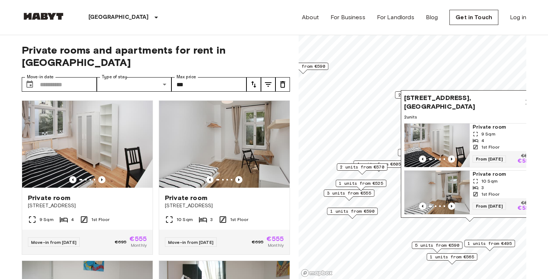
click at [450, 242] on span "5 units from €590" at bounding box center [437, 245] width 44 height 7
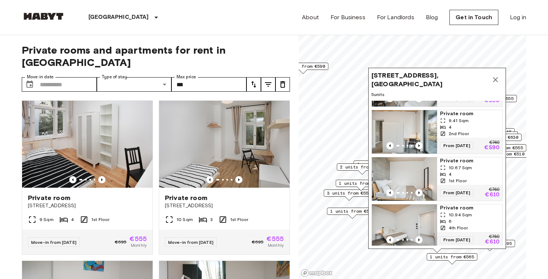
scroll to position [39, 0]
click at [472, 171] on div "4" at bounding box center [469, 173] width 59 height 7
click at [494, 79] on icon "Map marker" at bounding box center [495, 79] width 9 height 9
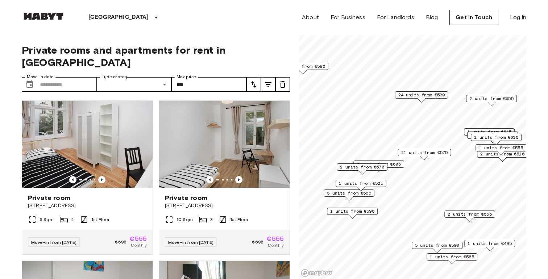
click at [442, 246] on span "5 units from €590" at bounding box center [437, 245] width 44 height 7
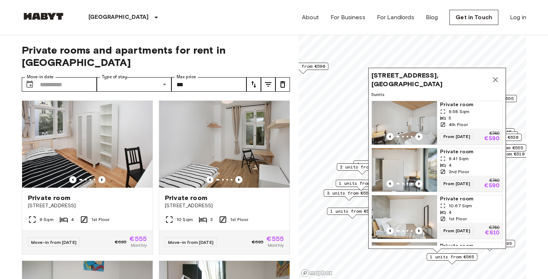
click at [496, 82] on icon "Map marker" at bounding box center [495, 79] width 9 height 9
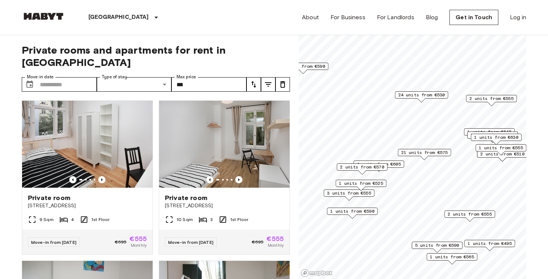
click at [480, 213] on span "2 units from €555" at bounding box center [469, 214] width 44 height 7
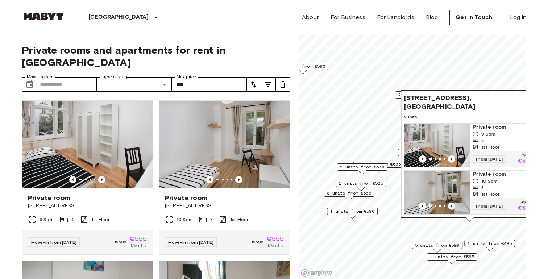
click at [491, 241] on span "1 units from €495" at bounding box center [489, 243] width 44 height 7
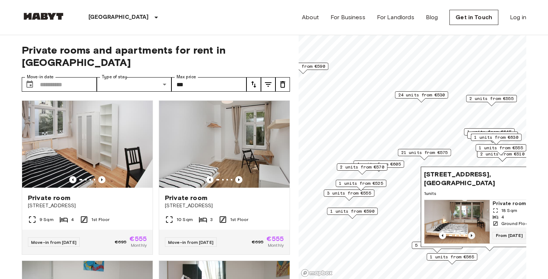
click at [471, 235] on icon "Previous image" at bounding box center [471, 235] width 1 height 3
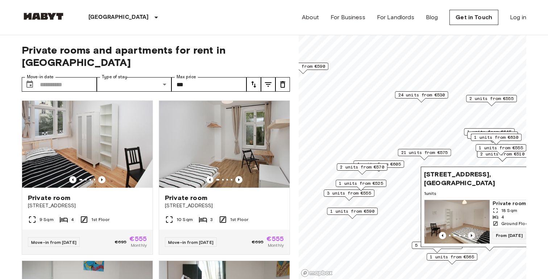
click at [471, 235] on icon "Previous image" at bounding box center [471, 235] width 1 height 3
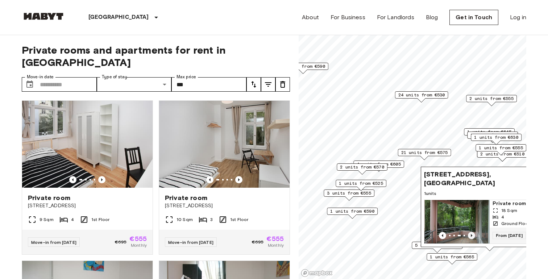
click at [471, 235] on icon "Previous image" at bounding box center [471, 235] width 1 height 3
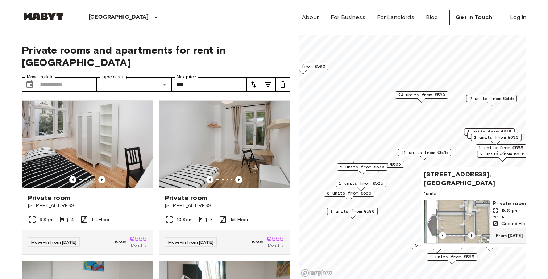
click at [471, 235] on icon "Previous image" at bounding box center [471, 235] width 1 height 3
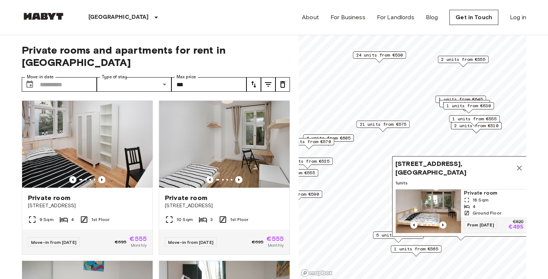
click at [331, 161] on div "1 units from €525" at bounding box center [307, 161] width 51 height 7
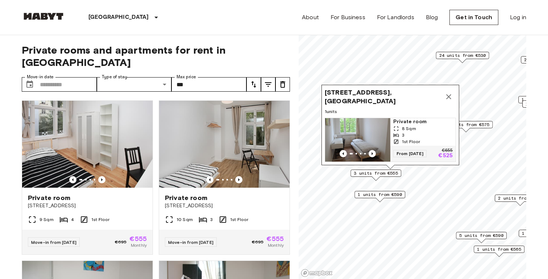
click at [399, 194] on span "1 units from €590" at bounding box center [379, 194] width 44 height 7
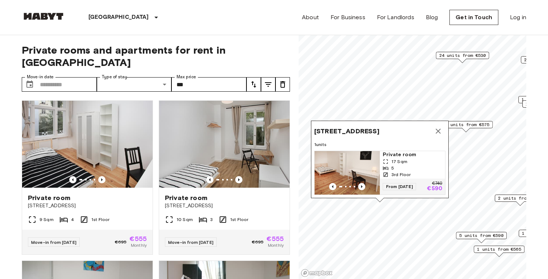
click at [443, 129] on button "Map marker" at bounding box center [438, 131] width 14 height 14
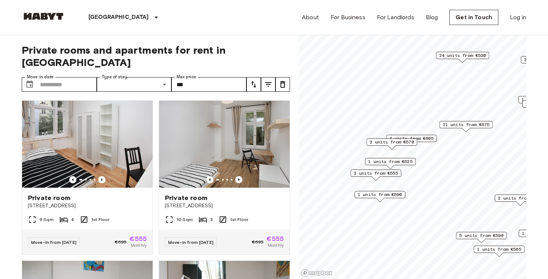
click at [384, 172] on span "3 units from €555" at bounding box center [376, 173] width 44 height 7
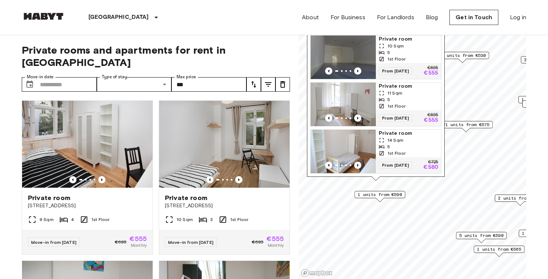
scroll to position [11, 0]
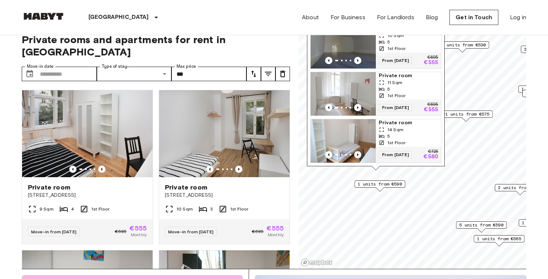
click at [469, 111] on span "21 units from €575" at bounding box center [466, 114] width 47 height 7
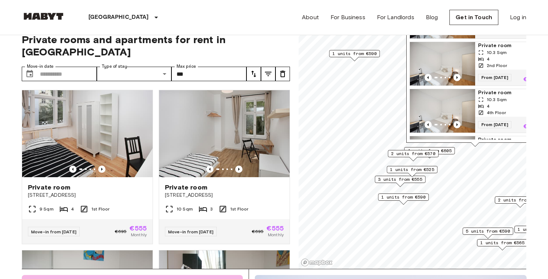
drag, startPoint x: 425, startPoint y: 169, endPoint x: 394, endPoint y: 245, distance: 82.4
click at [394, 187] on div "3 units from €555" at bounding box center [400, 181] width 51 height 11
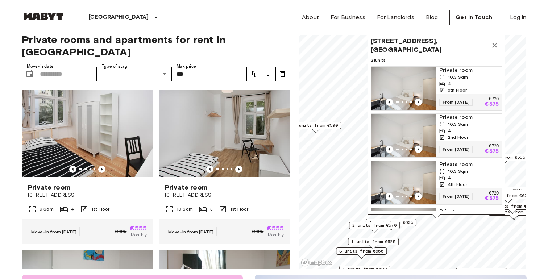
click at [490, 46] on icon "Map marker" at bounding box center [494, 45] width 9 height 9
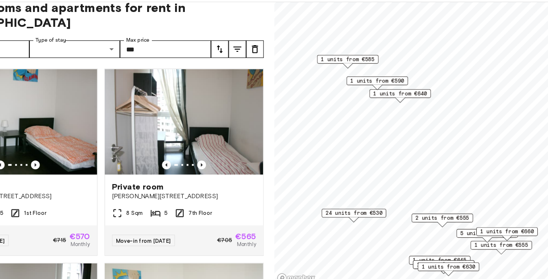
click at [399, 110] on span "1 units from €640" at bounding box center [402, 110] width 44 height 7
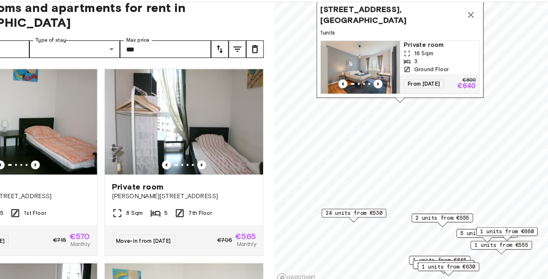
click at [458, 47] on icon "Map marker" at bounding box center [460, 45] width 9 height 9
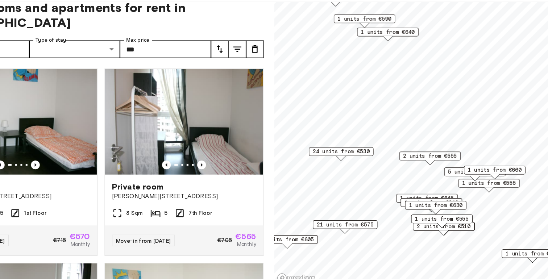
click at [419, 159] on span "2 units from €555" at bounding box center [427, 162] width 44 height 7
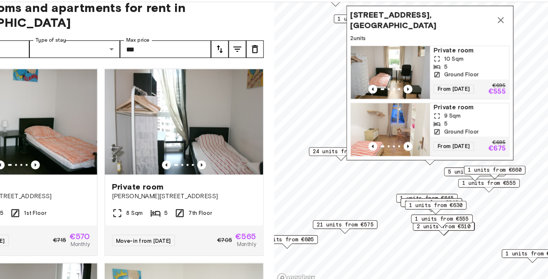
click at [483, 54] on icon "Map marker" at bounding box center [485, 50] width 9 height 9
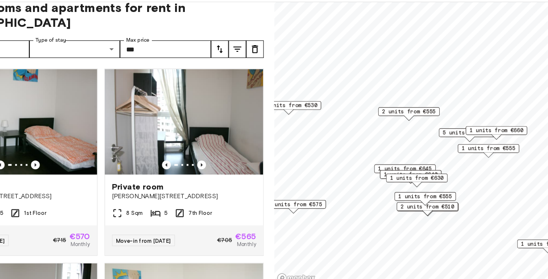
click at [417, 178] on span "1 units from €630" at bounding box center [416, 180] width 44 height 7
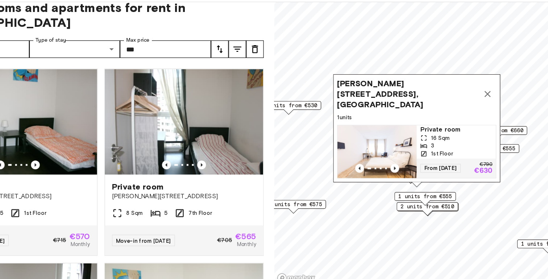
click at [476, 115] on icon "Map marker" at bounding box center [474, 110] width 9 height 9
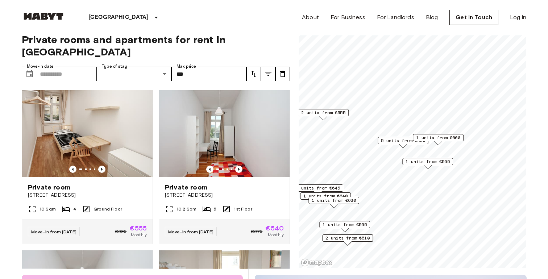
click at [421, 163] on span "1 units from €555" at bounding box center [427, 161] width 44 height 7
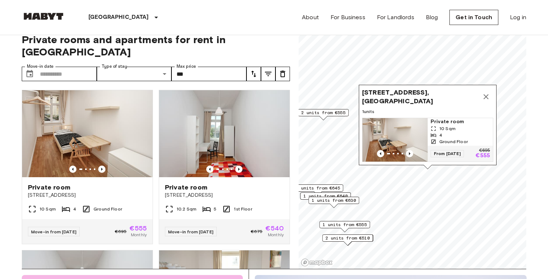
click at [486, 98] on icon "Map marker" at bounding box center [485, 96] width 5 height 5
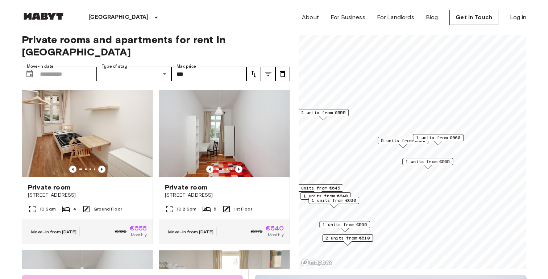
click at [391, 141] on span "5 units from €660" at bounding box center [403, 140] width 44 height 7
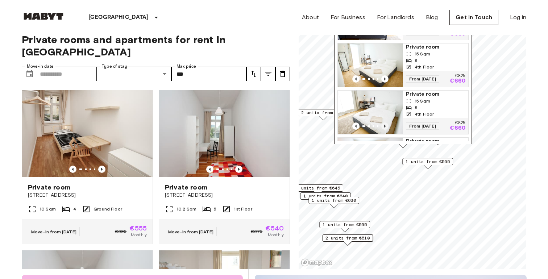
click at [384, 126] on icon "Previous image" at bounding box center [384, 125] width 7 height 7
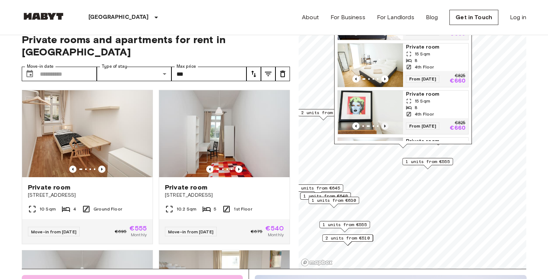
click at [384, 126] on icon "Previous image" at bounding box center [384, 125] width 7 height 7
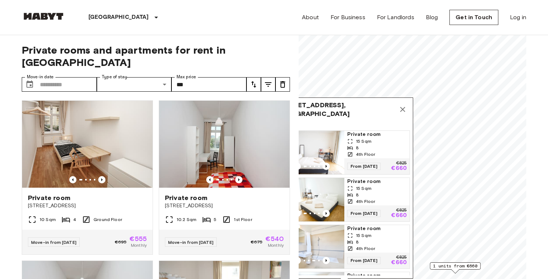
click at [402, 112] on icon "Map marker" at bounding box center [402, 109] width 9 height 9
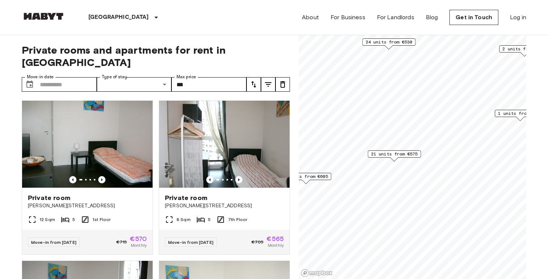
click at [405, 158] on div "21 units from €575" at bounding box center [394, 155] width 53 height 11
click at [397, 153] on span "21 units from €575" at bounding box center [394, 154] width 47 height 7
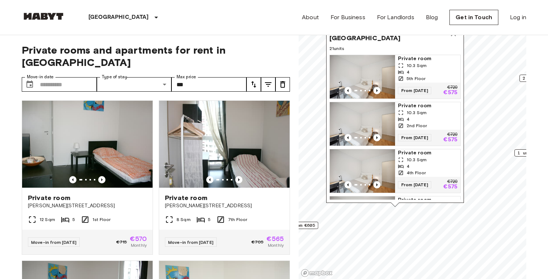
click at [432, 80] on div "5th Floor" at bounding box center [427, 78] width 59 height 7
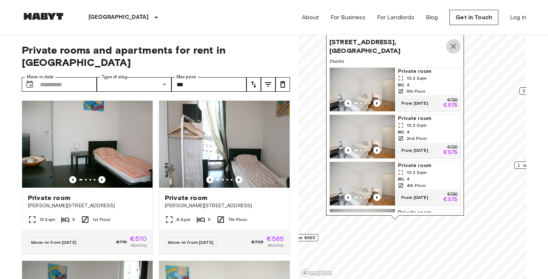
click at [452, 44] on icon "Map marker" at bounding box center [453, 46] width 9 height 9
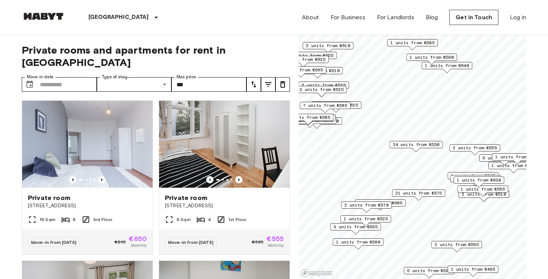
click at [457, 67] on span "1 units from €640" at bounding box center [447, 65] width 44 height 7
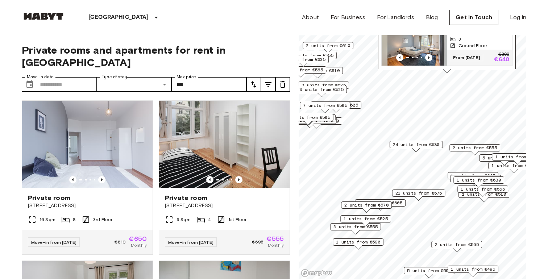
click at [436, 50] on img "Map marker" at bounding box center [413, 43] width 65 height 43
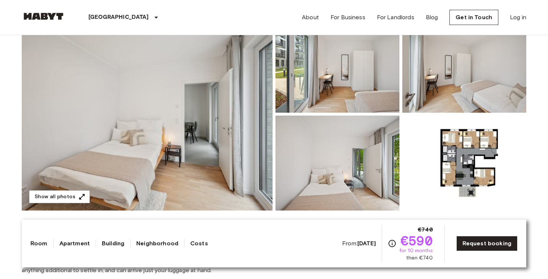
scroll to position [84, 0]
click at [460, 180] on img at bounding box center [464, 162] width 124 height 95
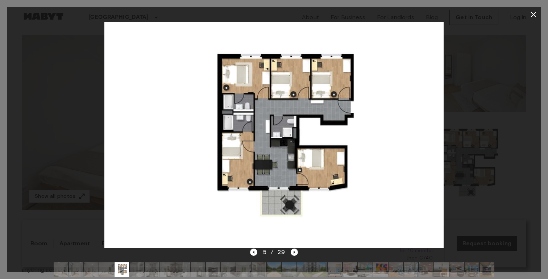
click at [534, 11] on icon "button" at bounding box center [533, 14] width 9 height 9
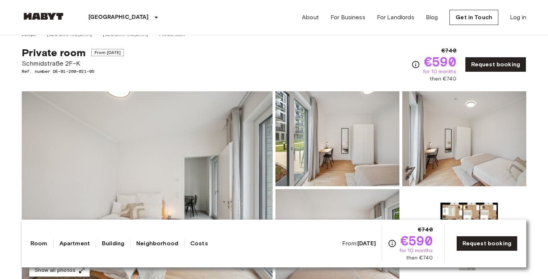
scroll to position [0, 0]
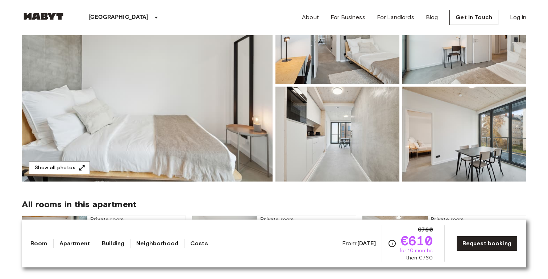
scroll to position [112, 0]
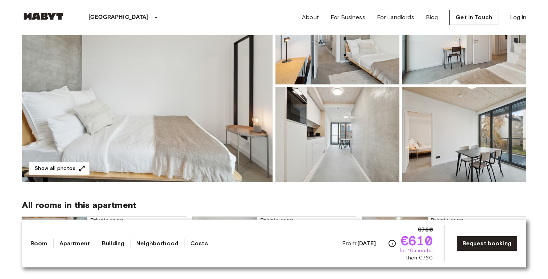
click at [192, 143] on img at bounding box center [147, 85] width 251 height 193
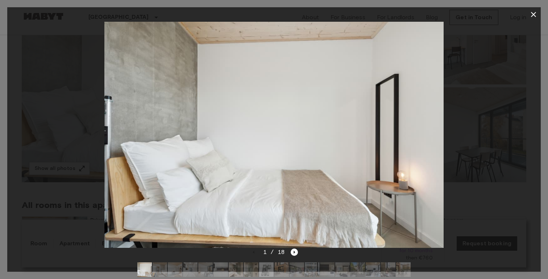
click at [267, 265] on img at bounding box center [266, 269] width 14 height 14
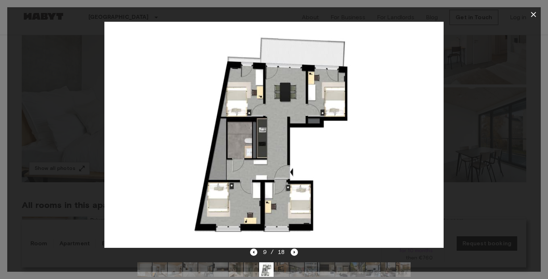
click at [532, 16] on icon "button" at bounding box center [533, 14] width 9 height 9
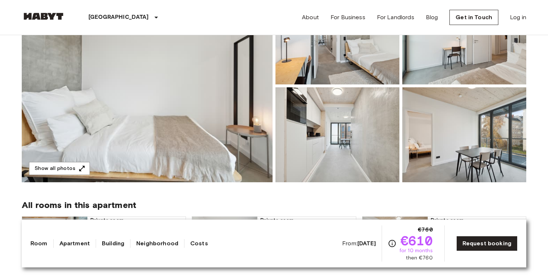
click at [133, 139] on img at bounding box center [147, 85] width 251 height 193
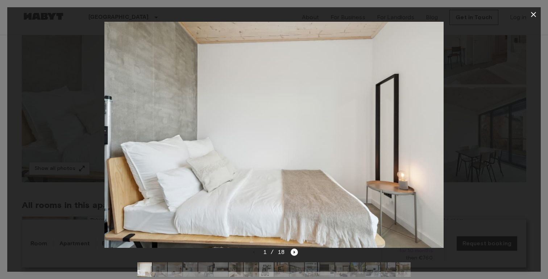
click at [296, 251] on icon "Next image" at bounding box center [293, 251] width 7 height 7
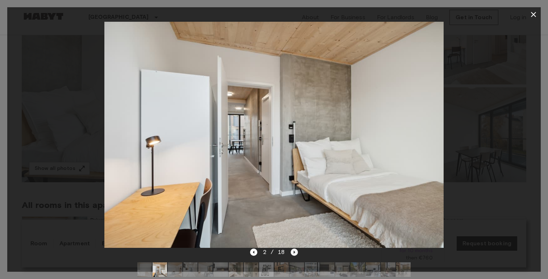
click at [296, 251] on icon "Next image" at bounding box center [293, 251] width 7 height 7
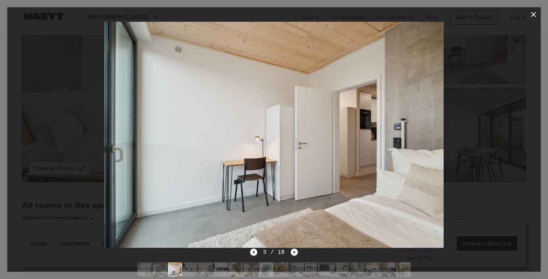
click at [296, 251] on icon "Next image" at bounding box center [293, 251] width 7 height 7
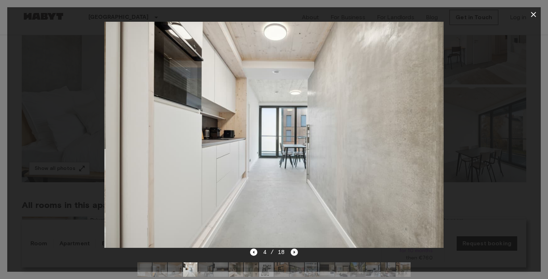
click at [296, 251] on icon "Next image" at bounding box center [293, 251] width 7 height 7
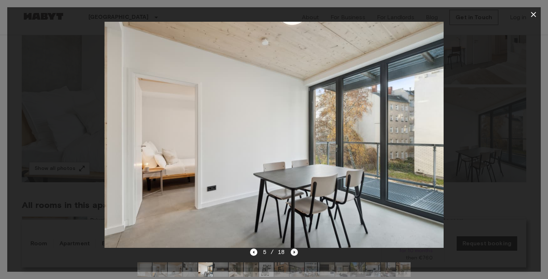
click at [296, 251] on icon "Next image" at bounding box center [293, 251] width 7 height 7
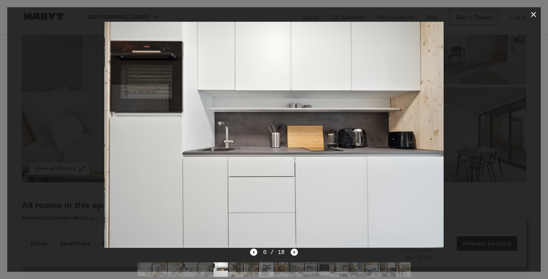
click at [296, 251] on icon "Next image" at bounding box center [293, 251] width 7 height 7
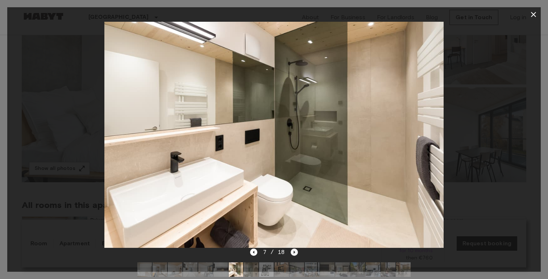
click at [296, 251] on icon "Next image" at bounding box center [293, 251] width 7 height 7
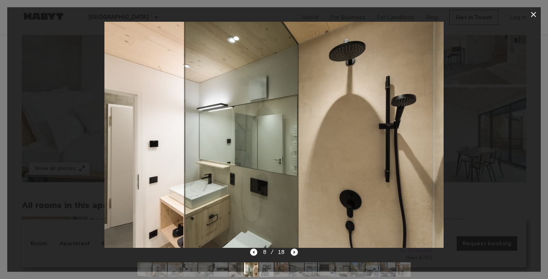
click at [296, 251] on icon "Next image" at bounding box center [293, 251] width 7 height 7
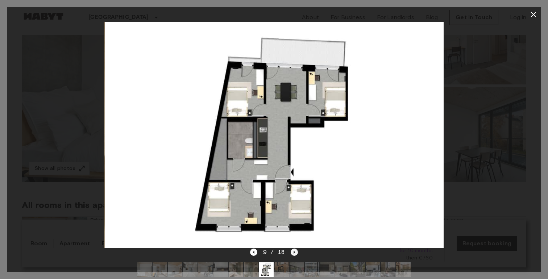
click at [296, 251] on icon "Next image" at bounding box center [293, 251] width 7 height 7
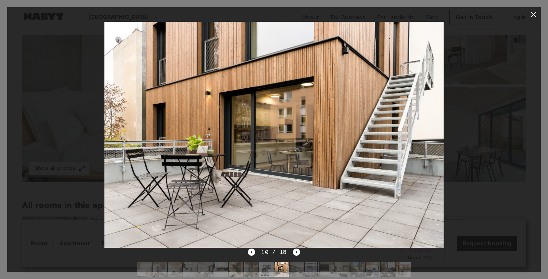
click at [530, 16] on icon "button" at bounding box center [533, 14] width 9 height 9
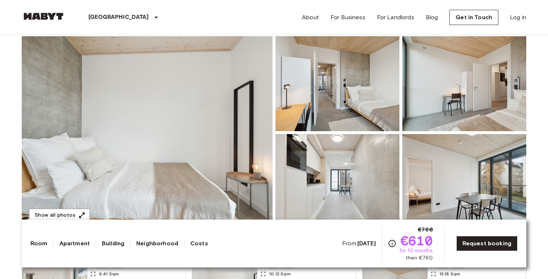
scroll to position [0, 0]
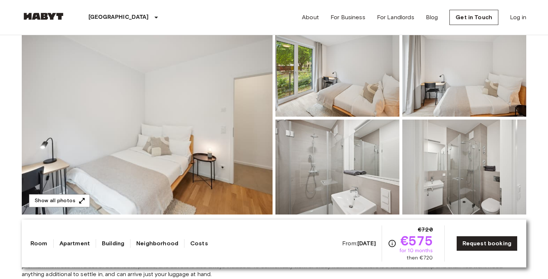
scroll to position [80, 0]
click at [212, 188] on img at bounding box center [147, 117] width 251 height 193
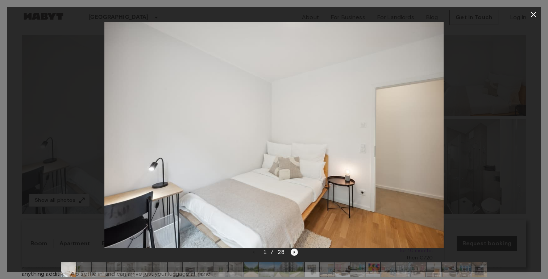
click at [296, 251] on icon "Next image" at bounding box center [293, 251] width 7 height 7
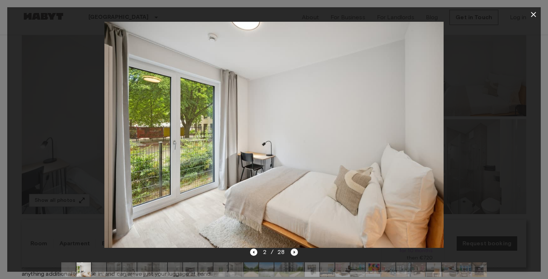
click at [296, 251] on icon "Next image" at bounding box center [293, 251] width 7 height 7
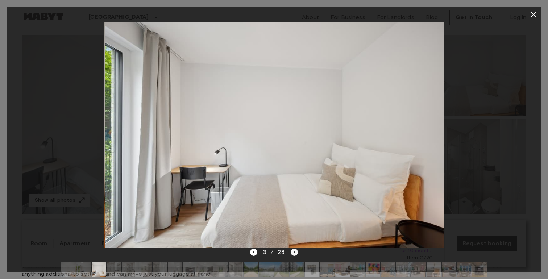
click at [296, 251] on icon "Next image" at bounding box center [293, 251] width 7 height 7
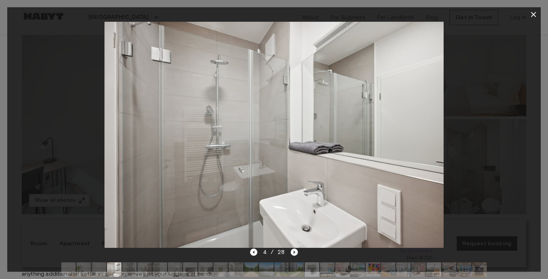
click at [296, 251] on icon "Next image" at bounding box center [293, 251] width 7 height 7
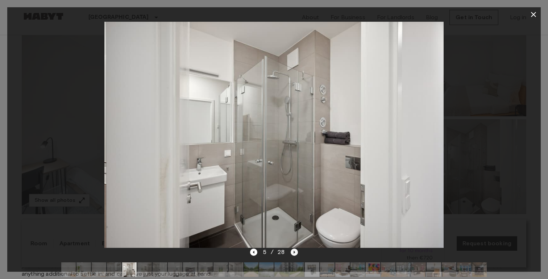
click at [296, 251] on icon "Next image" at bounding box center [293, 251] width 7 height 7
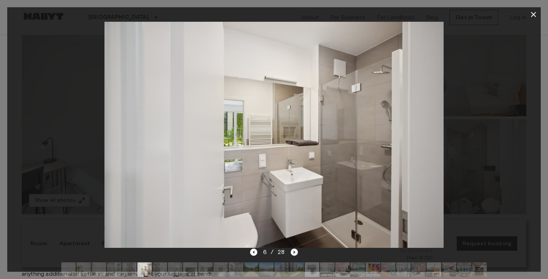
click at [296, 251] on icon "Next image" at bounding box center [293, 251] width 7 height 7
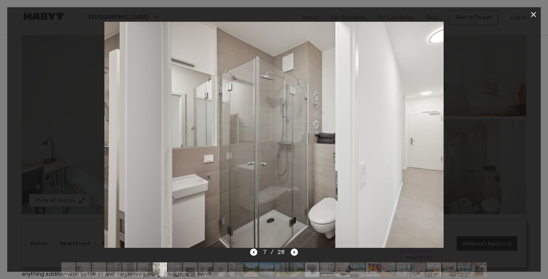
click at [296, 251] on icon "Next image" at bounding box center [293, 251] width 7 height 7
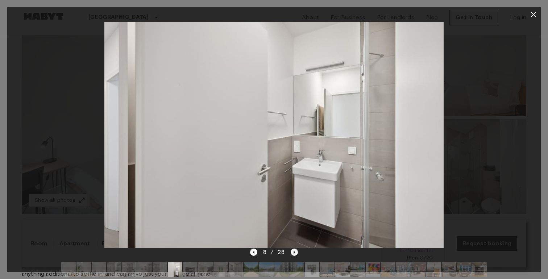
click at [296, 251] on icon "Next image" at bounding box center [293, 251] width 7 height 7
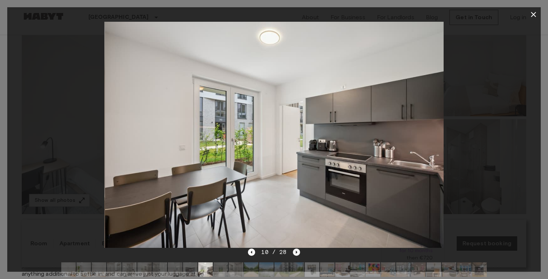
click at [296, 251] on icon "Next image" at bounding box center [296, 251] width 7 height 7
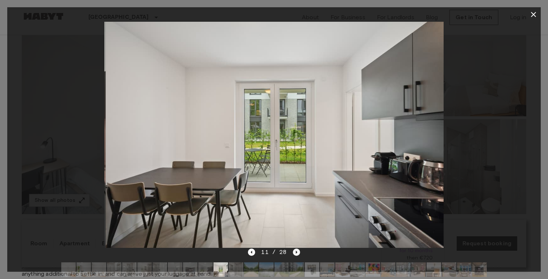
click at [296, 251] on icon "Next image" at bounding box center [296, 251] width 7 height 7
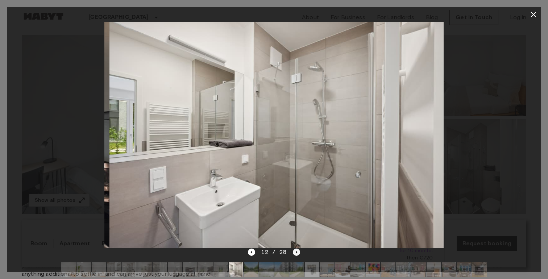
click at [296, 251] on icon "Next image" at bounding box center [296, 251] width 7 height 7
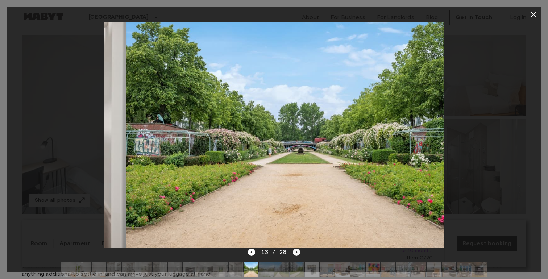
click at [296, 251] on icon "Next image" at bounding box center [296, 251] width 7 height 7
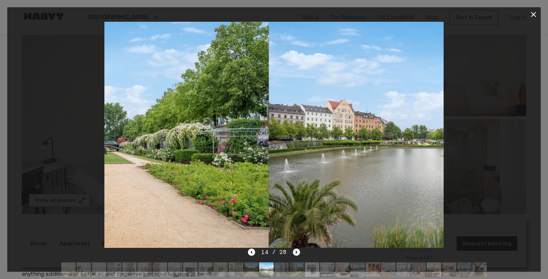
click at [296, 251] on icon "Next image" at bounding box center [296, 251] width 7 height 7
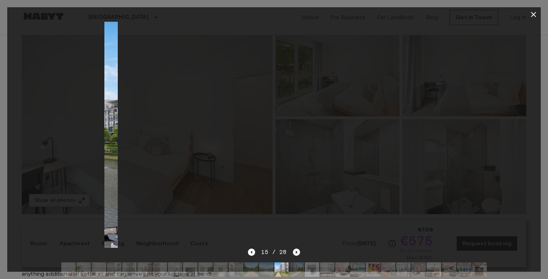
click at [296, 251] on icon "Next image" at bounding box center [296, 251] width 7 height 7
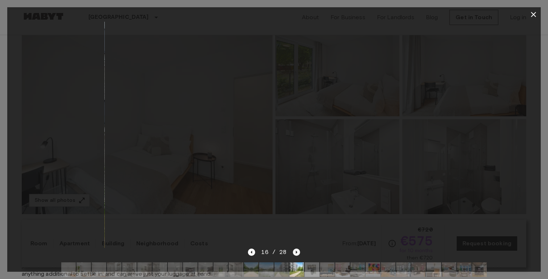
click at [296, 251] on icon "Next image" at bounding box center [296, 251] width 7 height 7
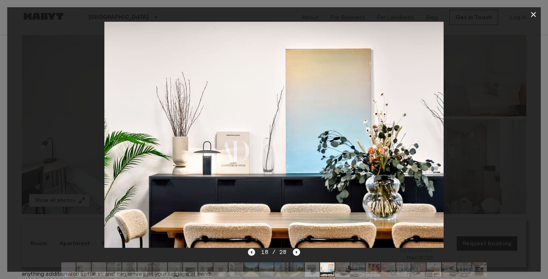
click at [252, 255] on icon "Previous image" at bounding box center [251, 251] width 7 height 7
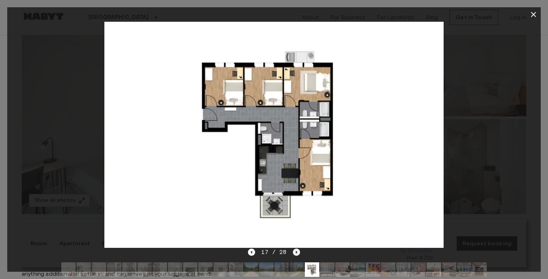
click at [295, 254] on icon "Next image" at bounding box center [296, 251] width 7 height 7
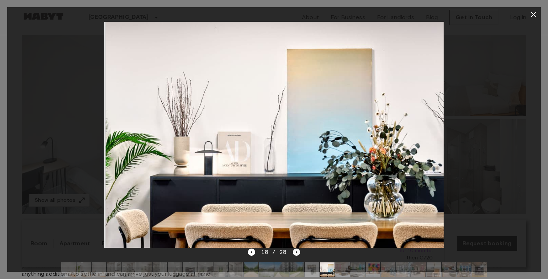
click at [295, 254] on icon "Next image" at bounding box center [296, 251] width 7 height 7
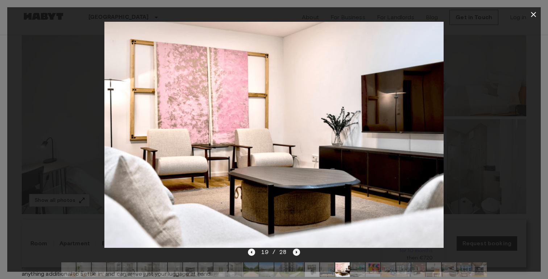
click at [295, 254] on icon "Next image" at bounding box center [296, 251] width 7 height 7
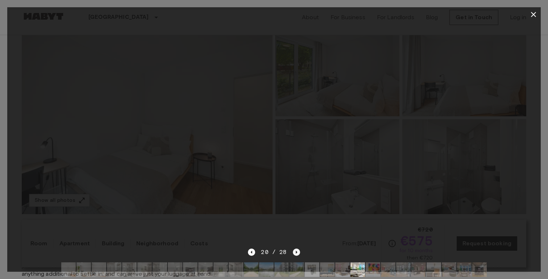
click at [295, 254] on icon "Next image" at bounding box center [296, 251] width 7 height 7
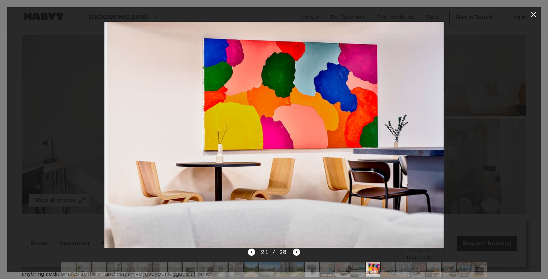
click at [295, 254] on icon "Next image" at bounding box center [296, 251] width 7 height 7
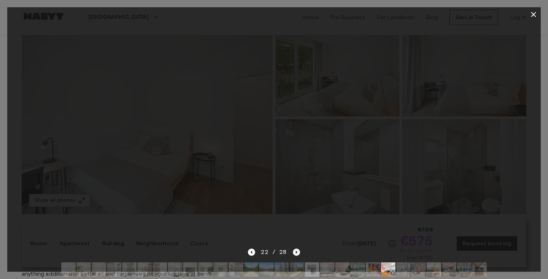
click at [295, 254] on icon "Next image" at bounding box center [296, 251] width 7 height 7
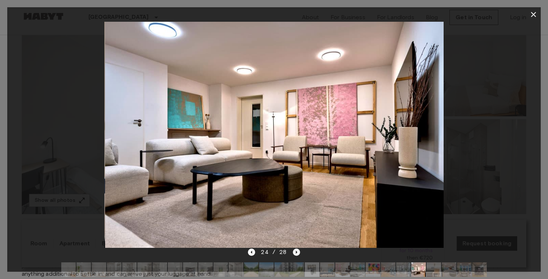
click at [295, 254] on icon "Next image" at bounding box center [296, 251] width 7 height 7
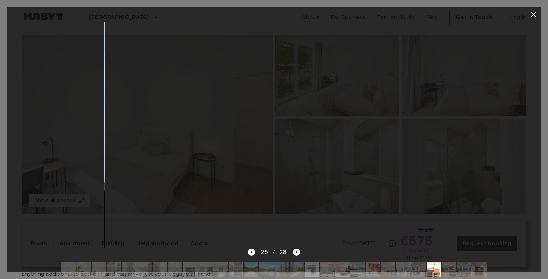
click at [295, 254] on icon "Next image" at bounding box center [296, 251] width 7 height 7
click at [295, 254] on div "28 / 28" at bounding box center [274, 252] width 52 height 9
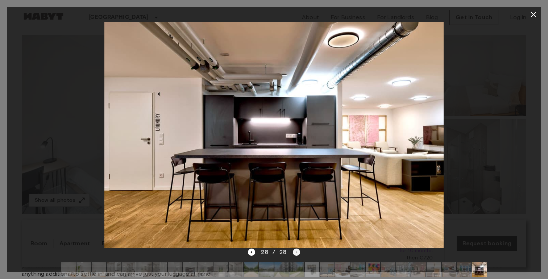
click at [295, 254] on div "28 / 28" at bounding box center [274, 252] width 52 height 9
click at [533, 17] on icon "button" at bounding box center [533, 14] width 9 height 9
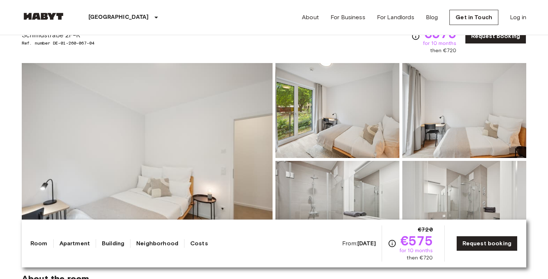
scroll to position [0, 0]
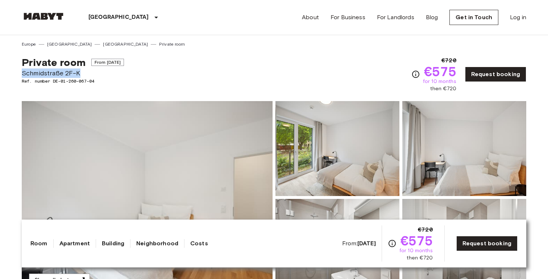
drag, startPoint x: 84, startPoint y: 75, endPoint x: 13, endPoint y: 75, distance: 71.4
copy span "Schmidstraße 2F-K"
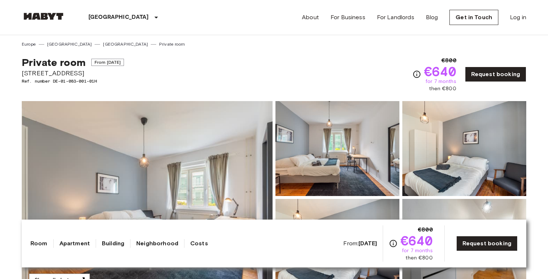
drag, startPoint x: 96, startPoint y: 73, endPoint x: 1, endPoint y: 73, distance: 95.6
copy span "[STREET_ADDRESS]"
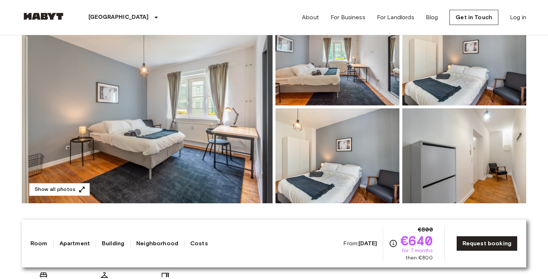
scroll to position [94, 0]
